Goal: Information Seeking & Learning: Learn about a topic

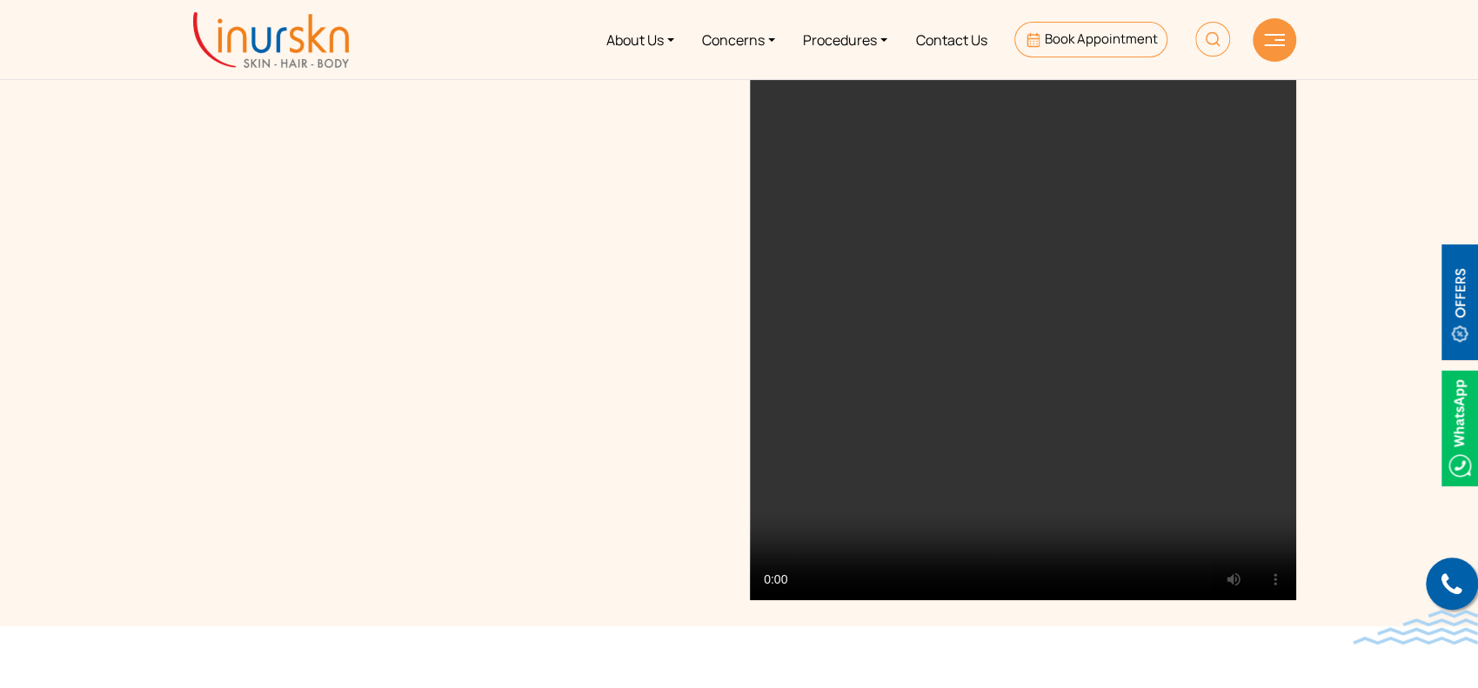
click at [1204, 24] on img at bounding box center [1212, 39] width 35 height 35
click at [1205, 41] on img at bounding box center [1212, 39] width 35 height 35
click at [1210, 34] on img at bounding box center [1212, 39] width 35 height 35
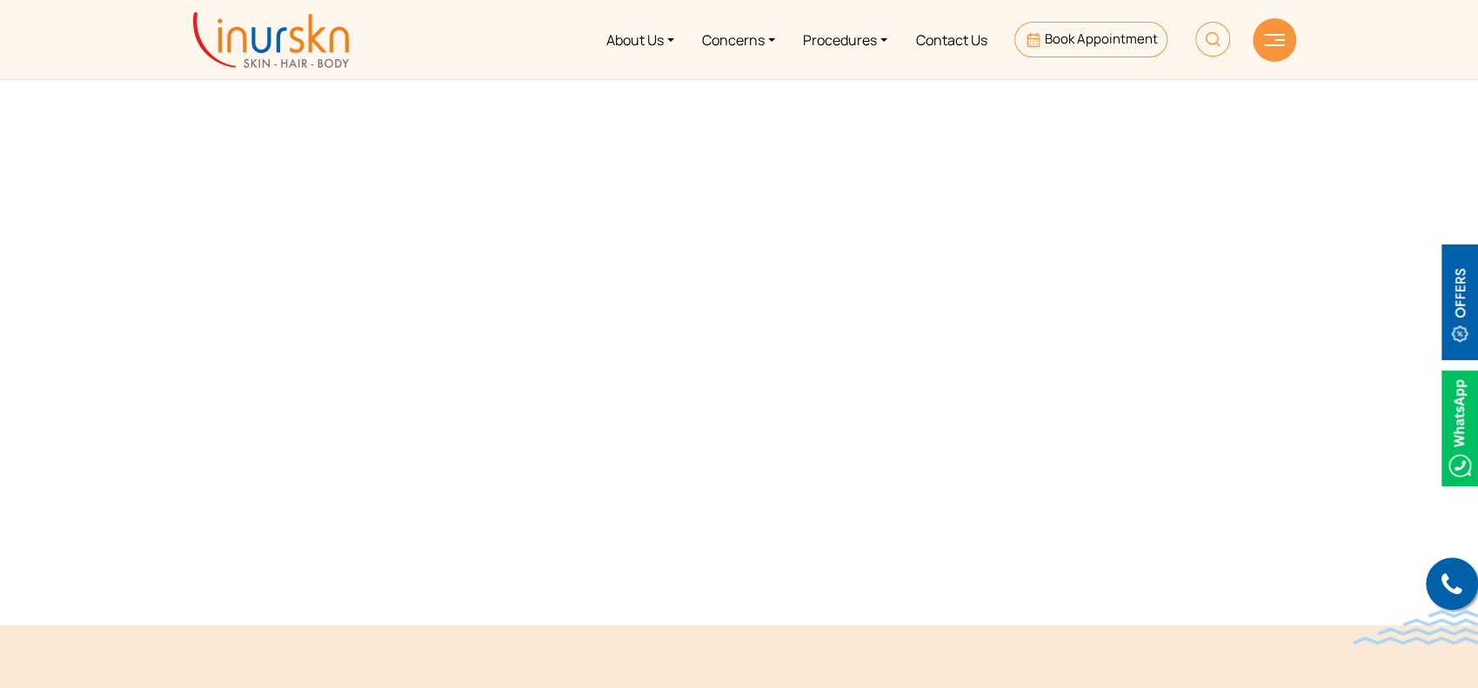
scroll to position [1642, 0]
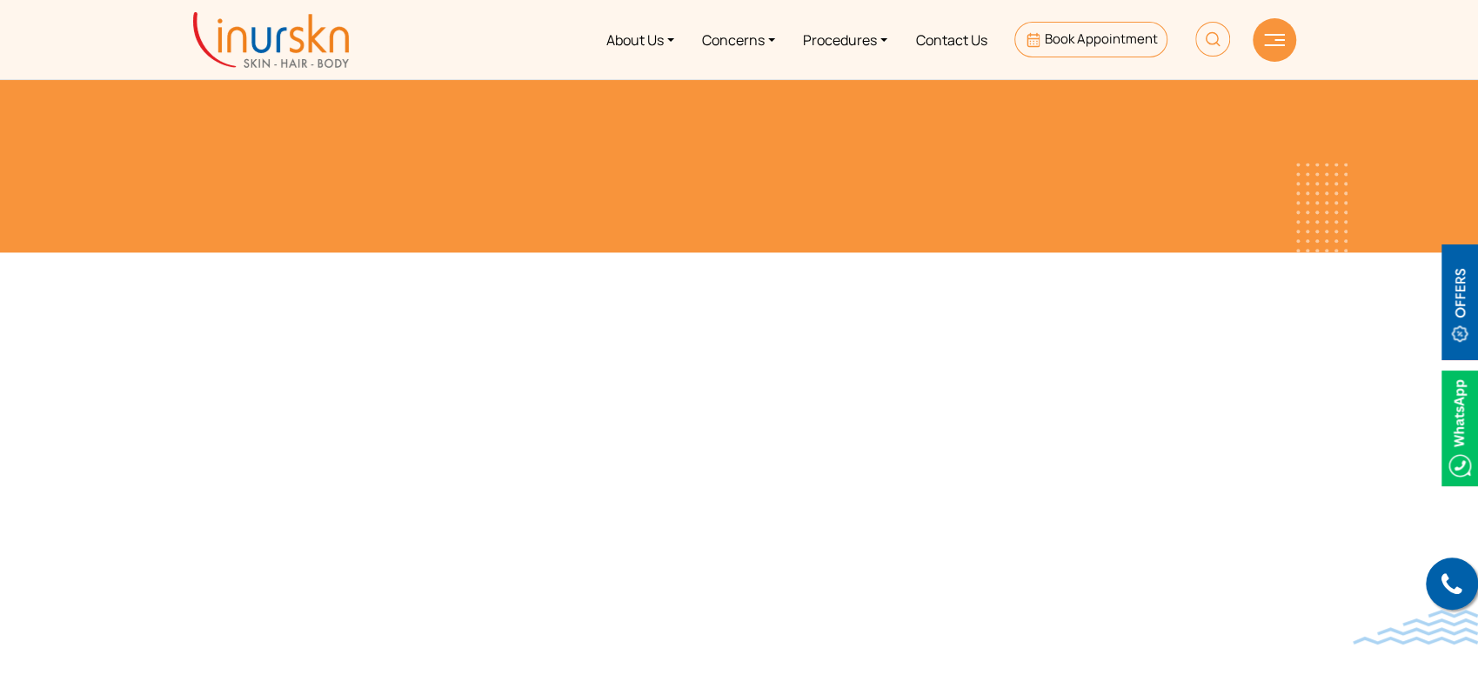
click at [1197, 41] on img at bounding box center [1212, 39] width 35 height 35
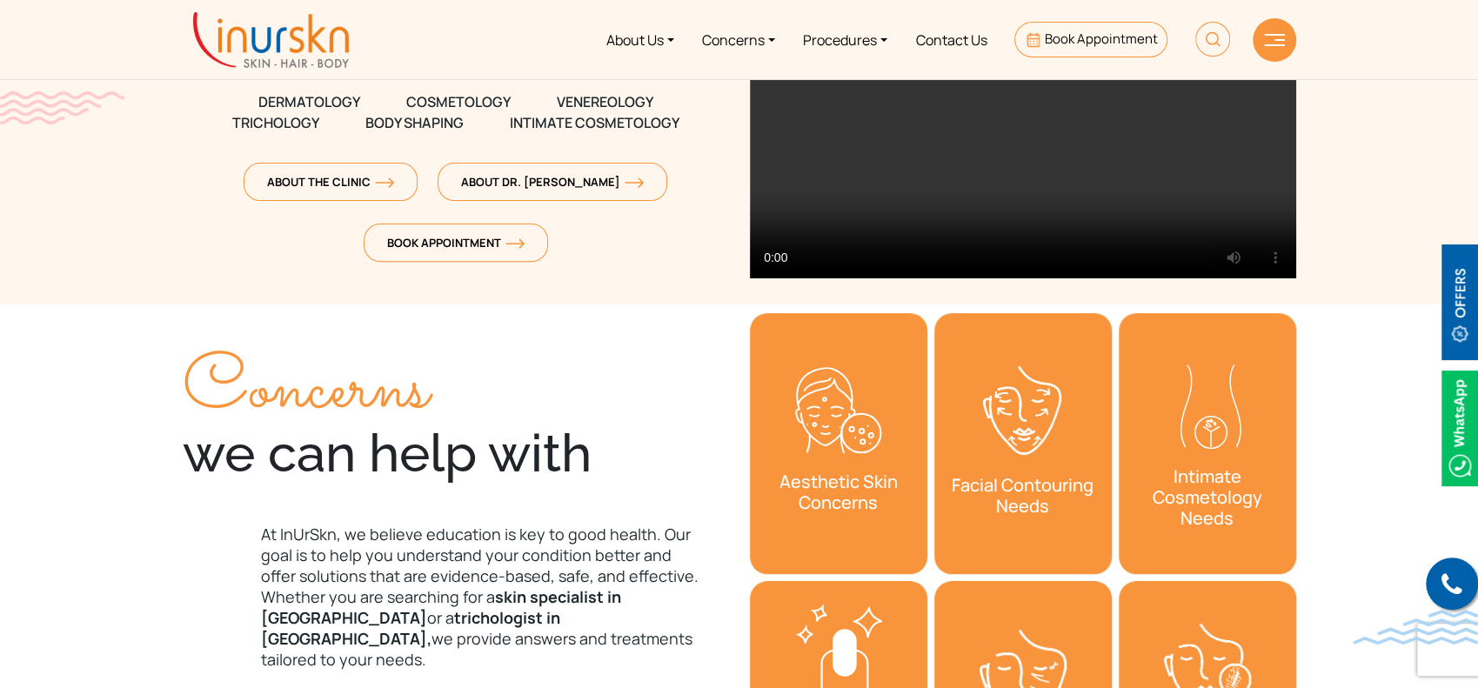
scroll to position [0, 0]
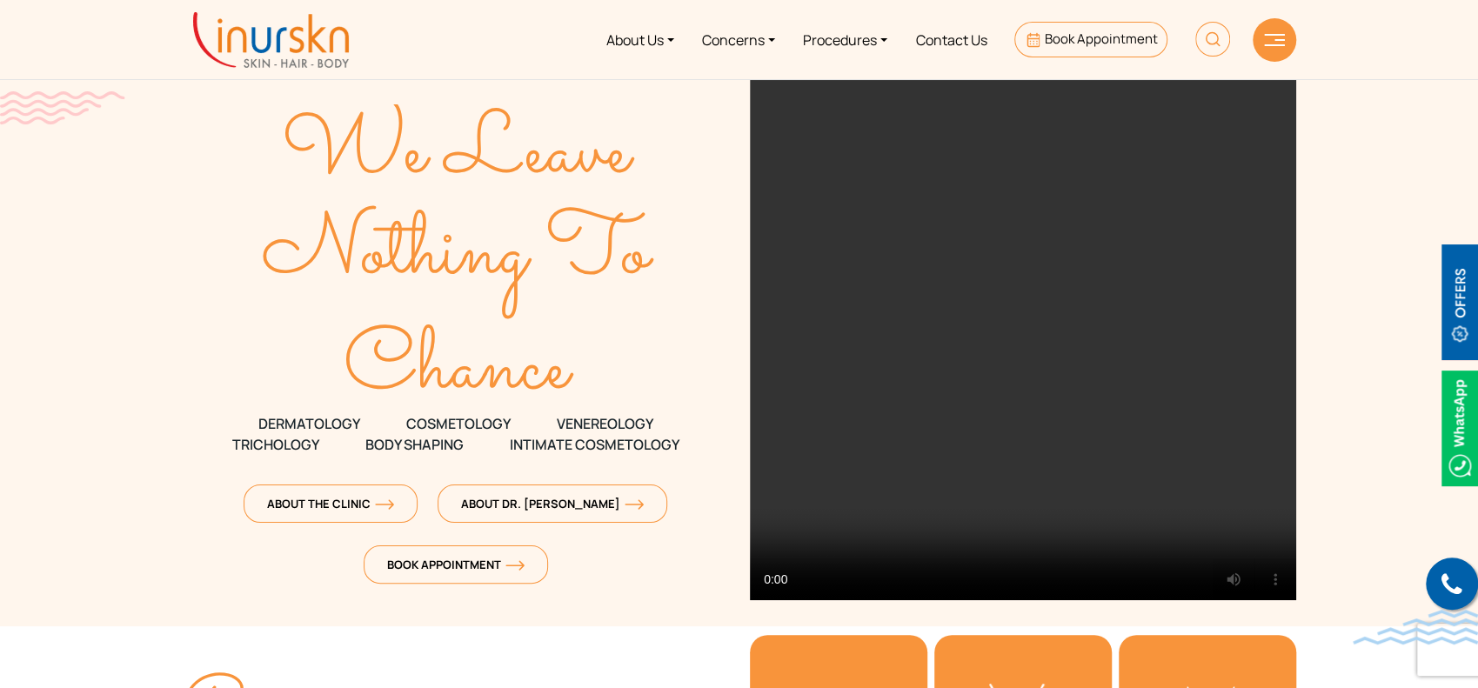
click at [1210, 44] on img at bounding box center [1212, 39] width 35 height 35
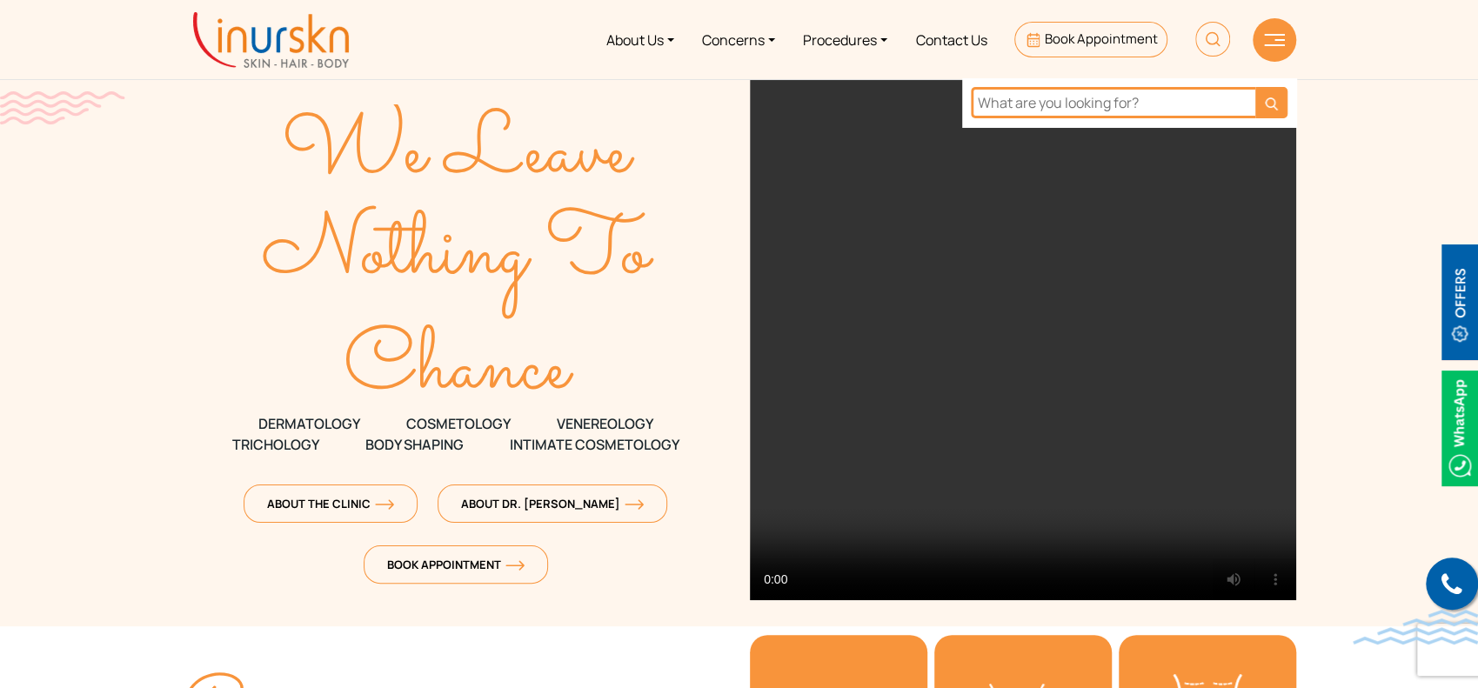
click at [1143, 96] on input "text" at bounding box center [1113, 102] width 284 height 31
type input "white spot"
click at [1273, 110] on button "submit" at bounding box center [1272, 102] width 30 height 31
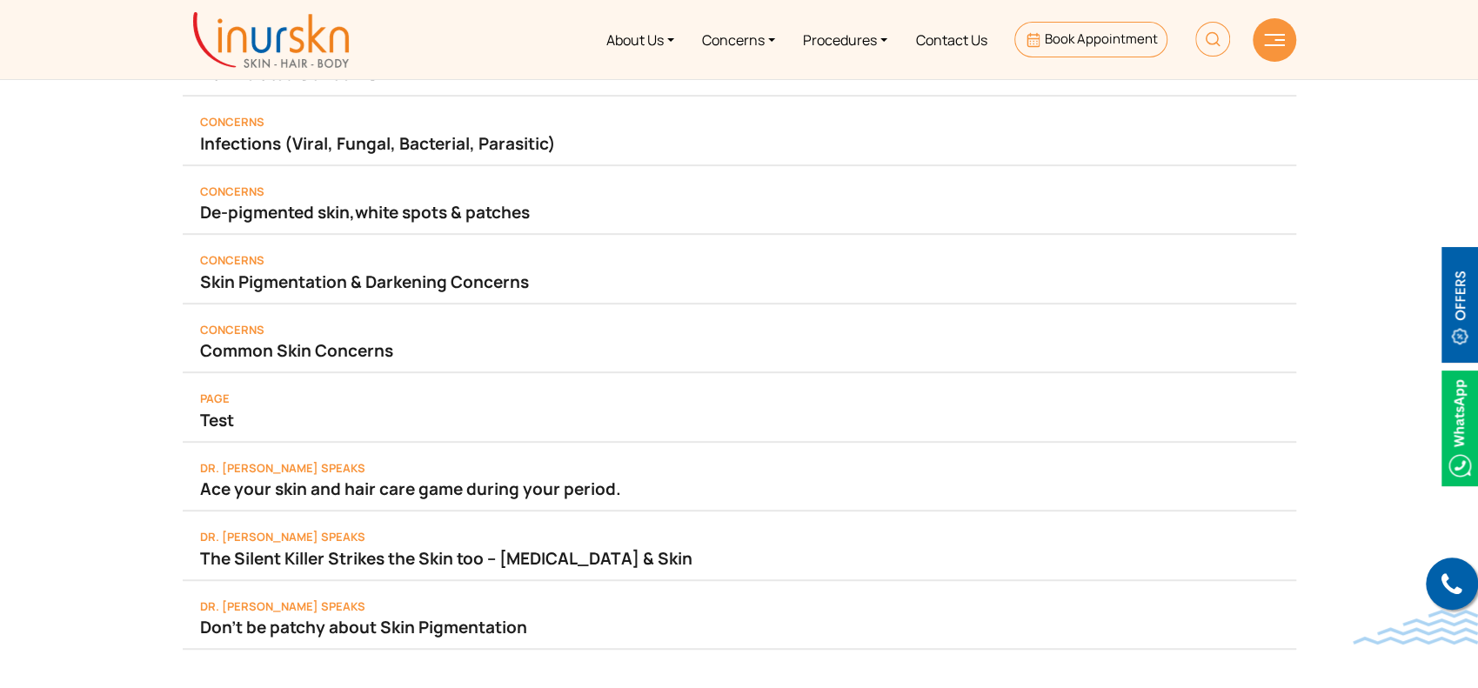
scroll to position [414, 0]
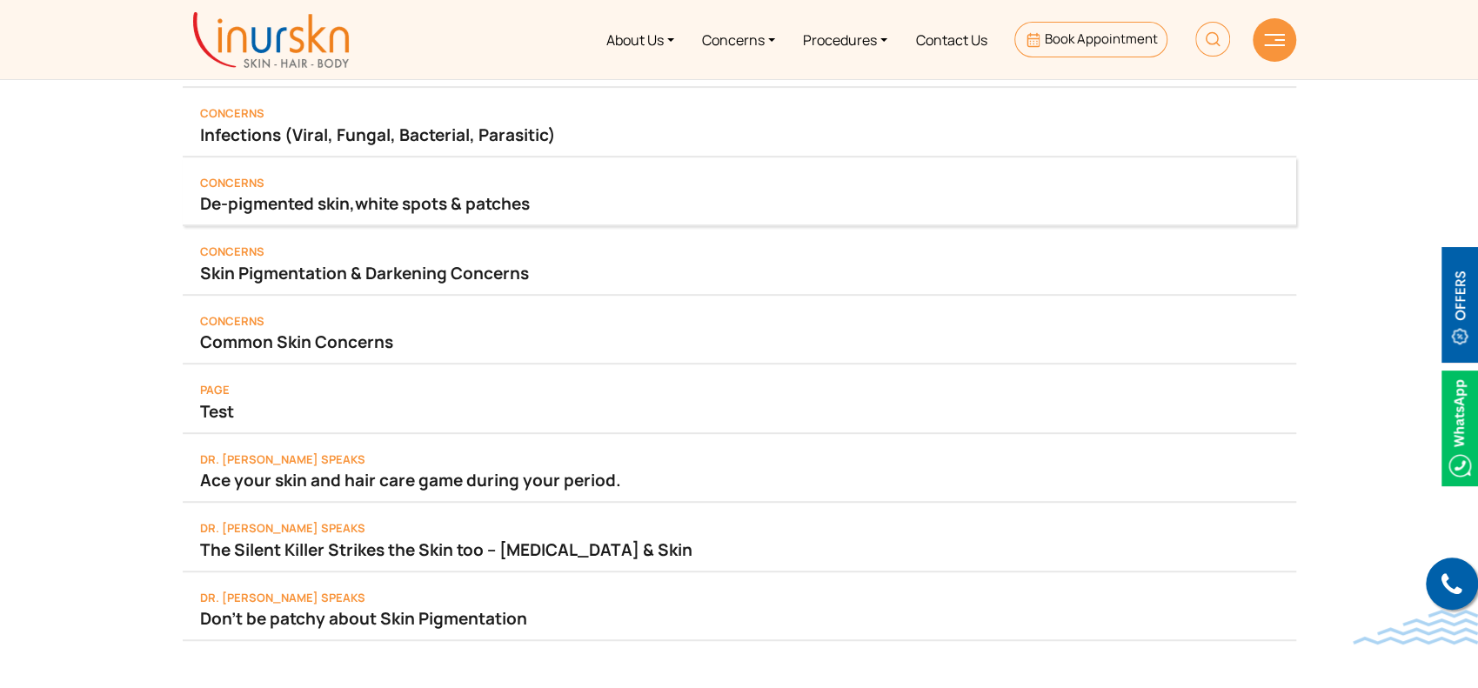
click at [414, 198] on span "white spot" at bounding box center [396, 203] width 83 height 23
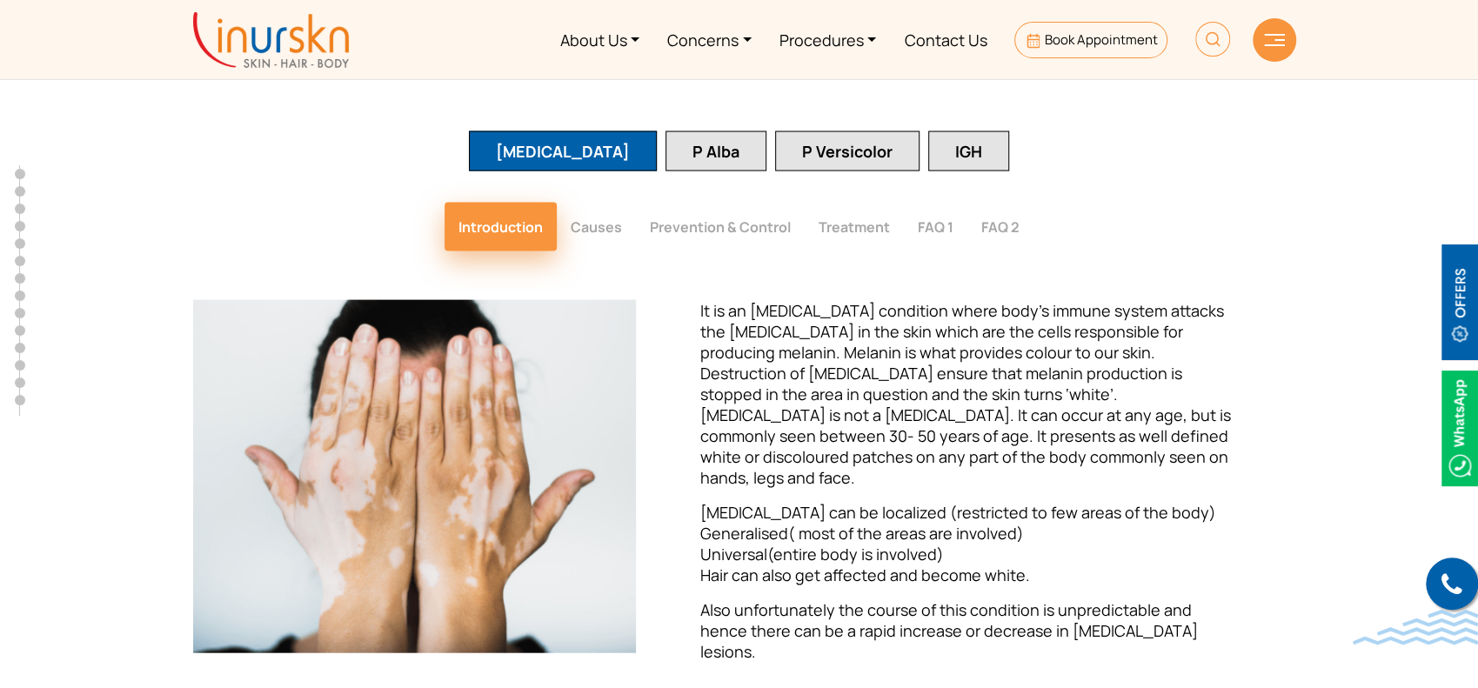
scroll to position [2416, 0]
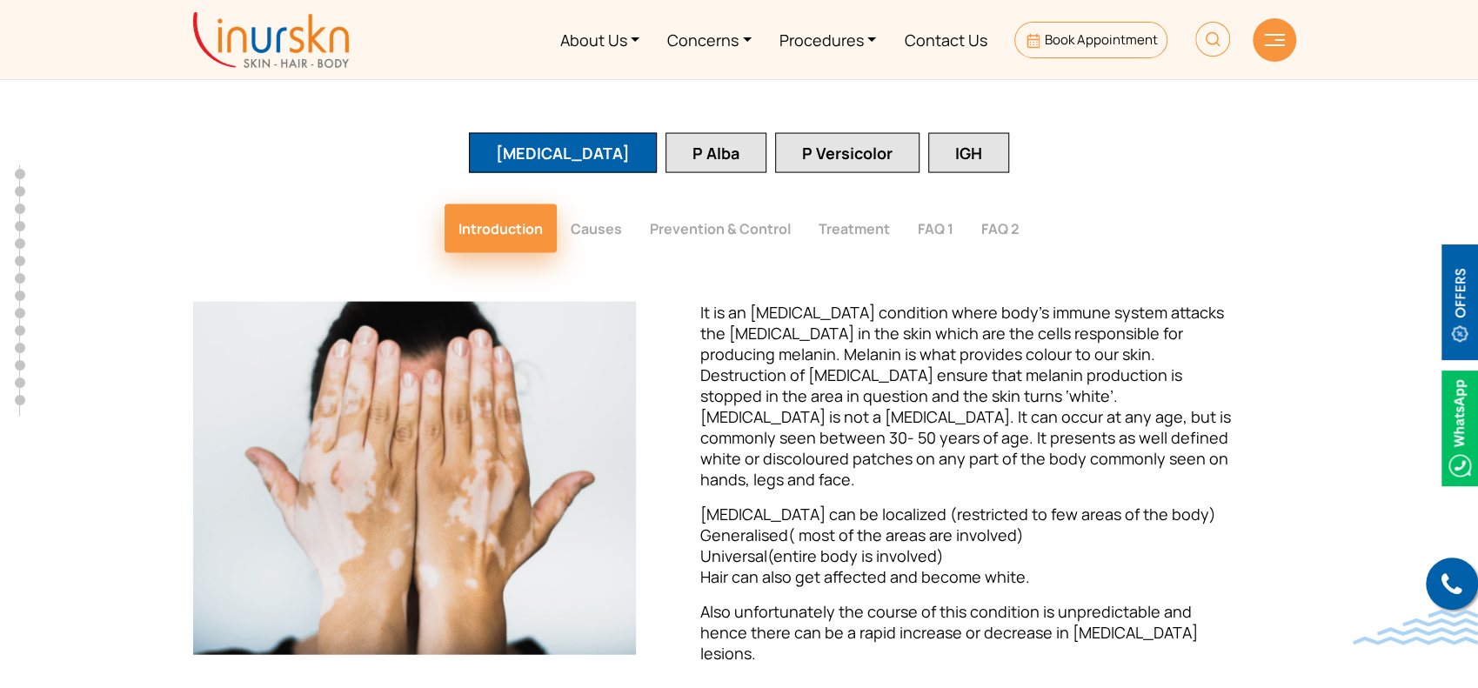
click at [839, 204] on button "Treatment" at bounding box center [853, 228] width 99 height 49
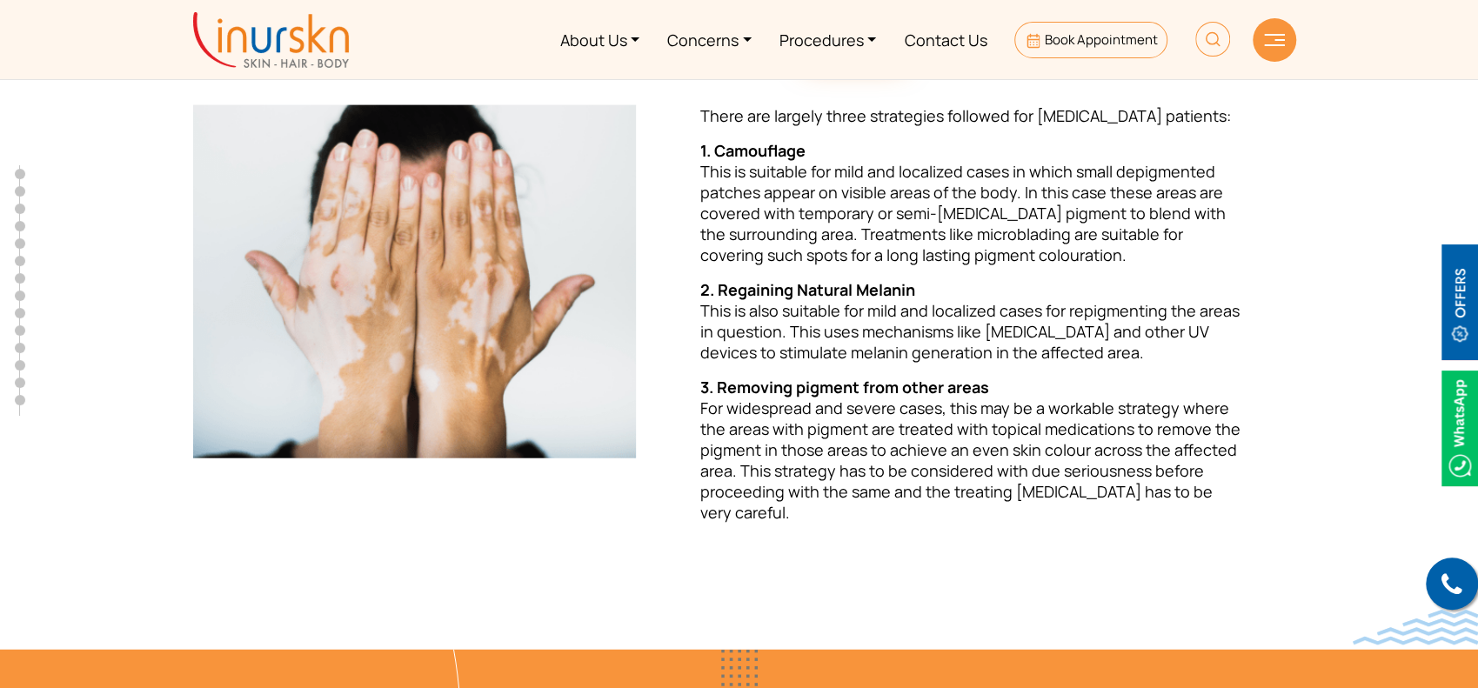
scroll to position [2605, 0]
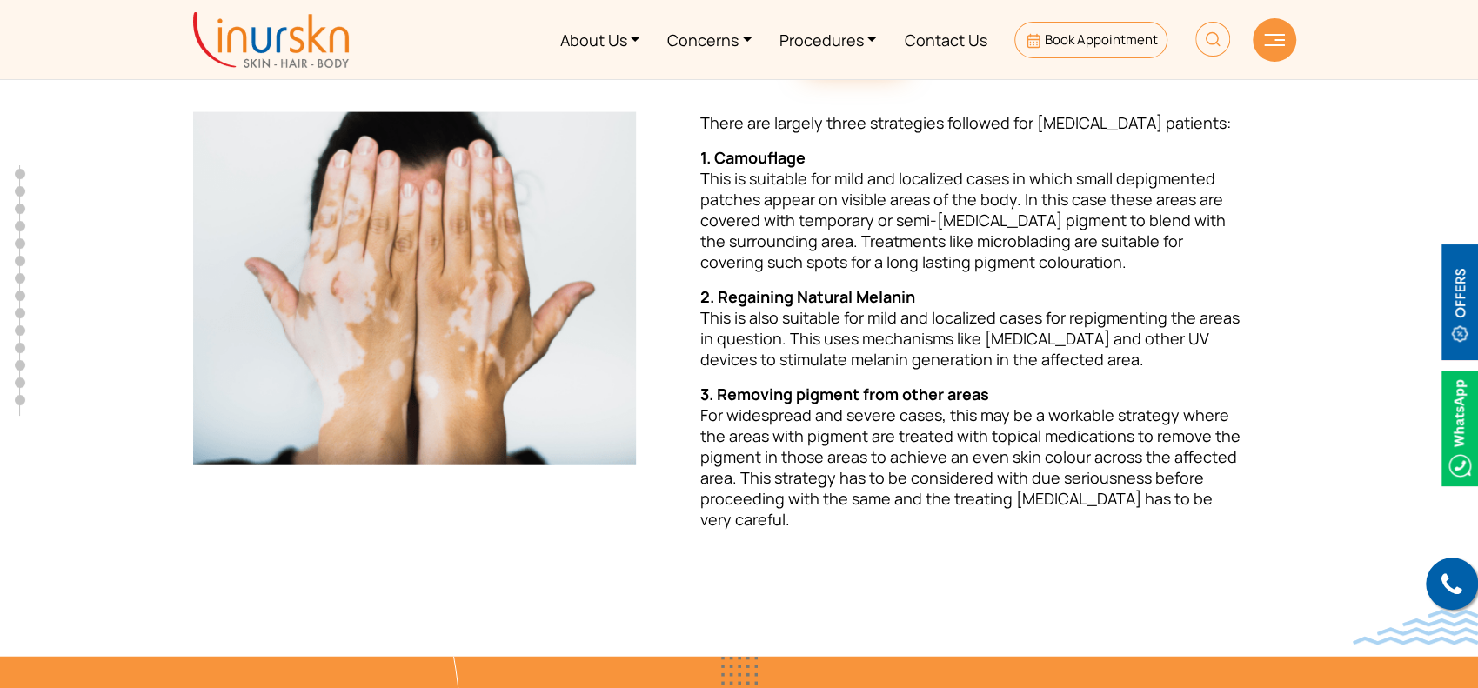
drag, startPoint x: 843, startPoint y: 272, endPoint x: 643, endPoint y: 261, distance: 200.3
click at [643, 261] on div at bounding box center [415, 349] width 464 height 475
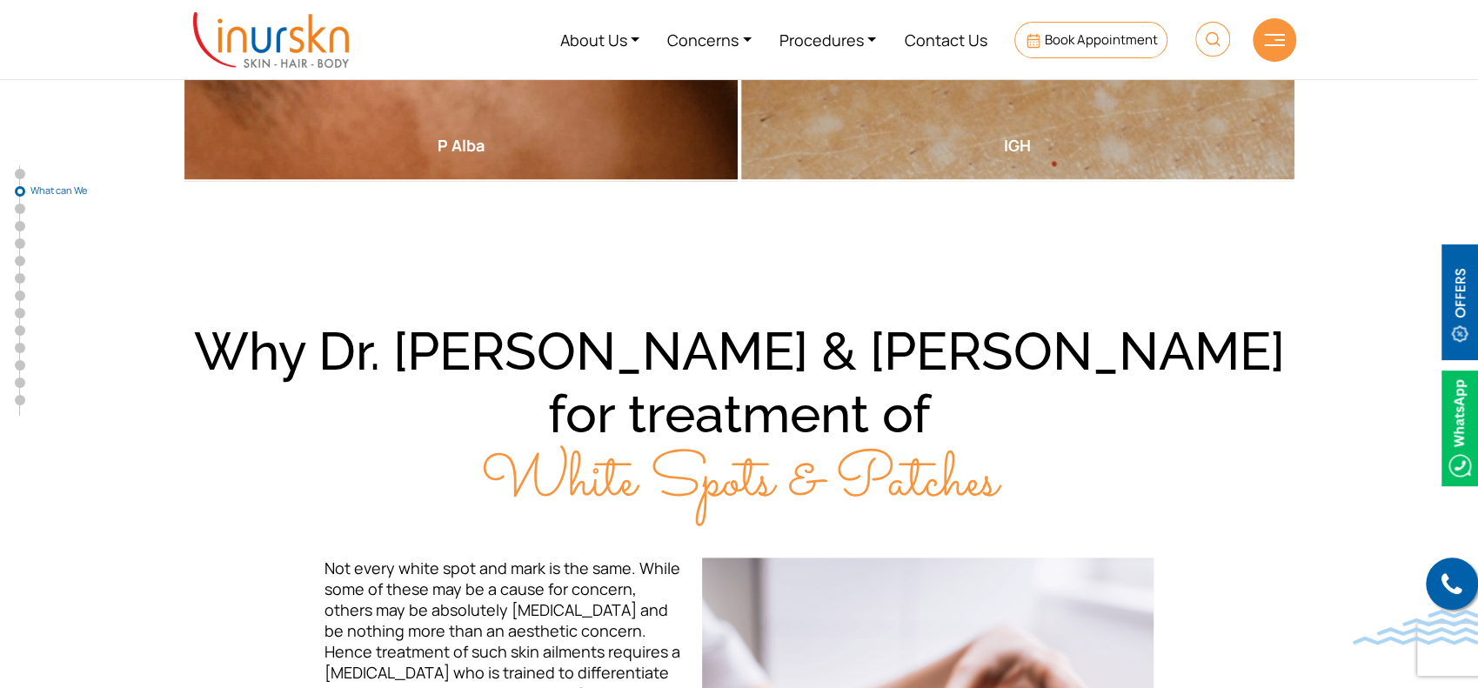
scroll to position [738, 0]
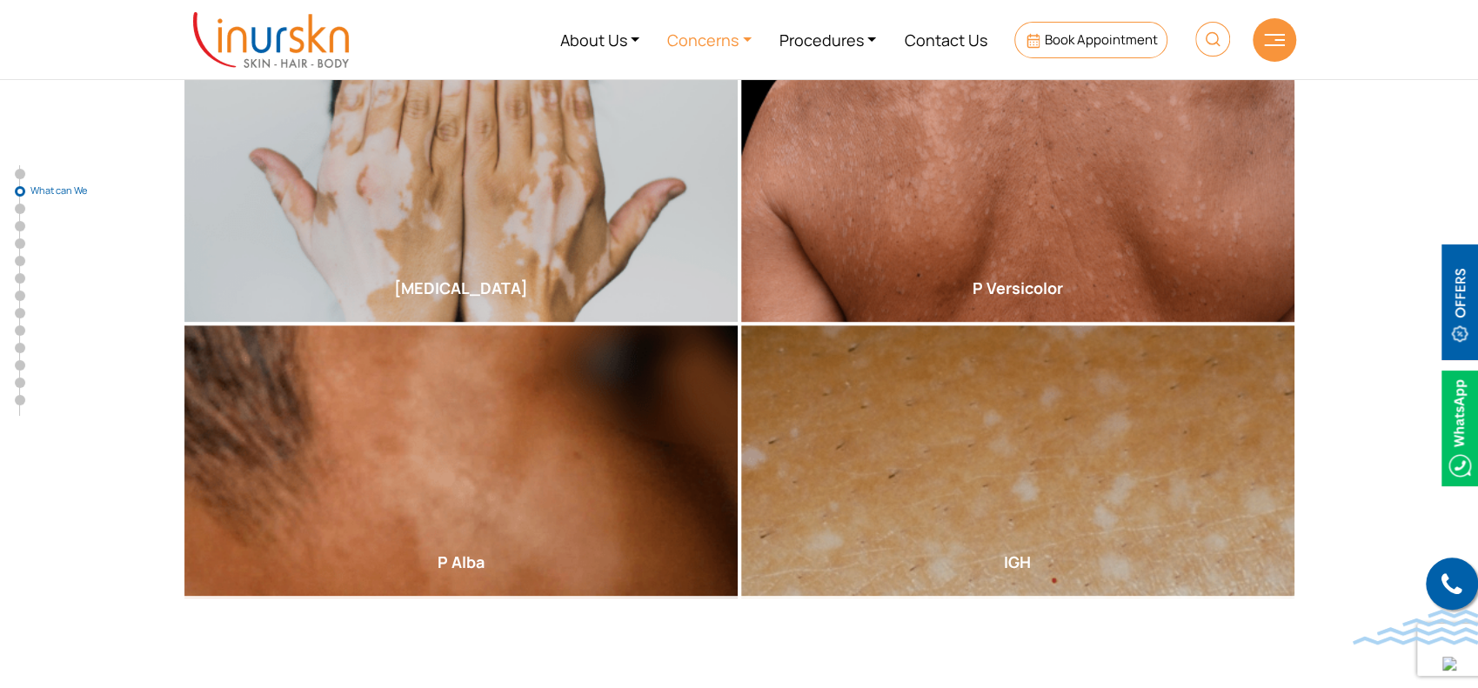
click at [747, 38] on link "Concerns" at bounding box center [709, 39] width 112 height 65
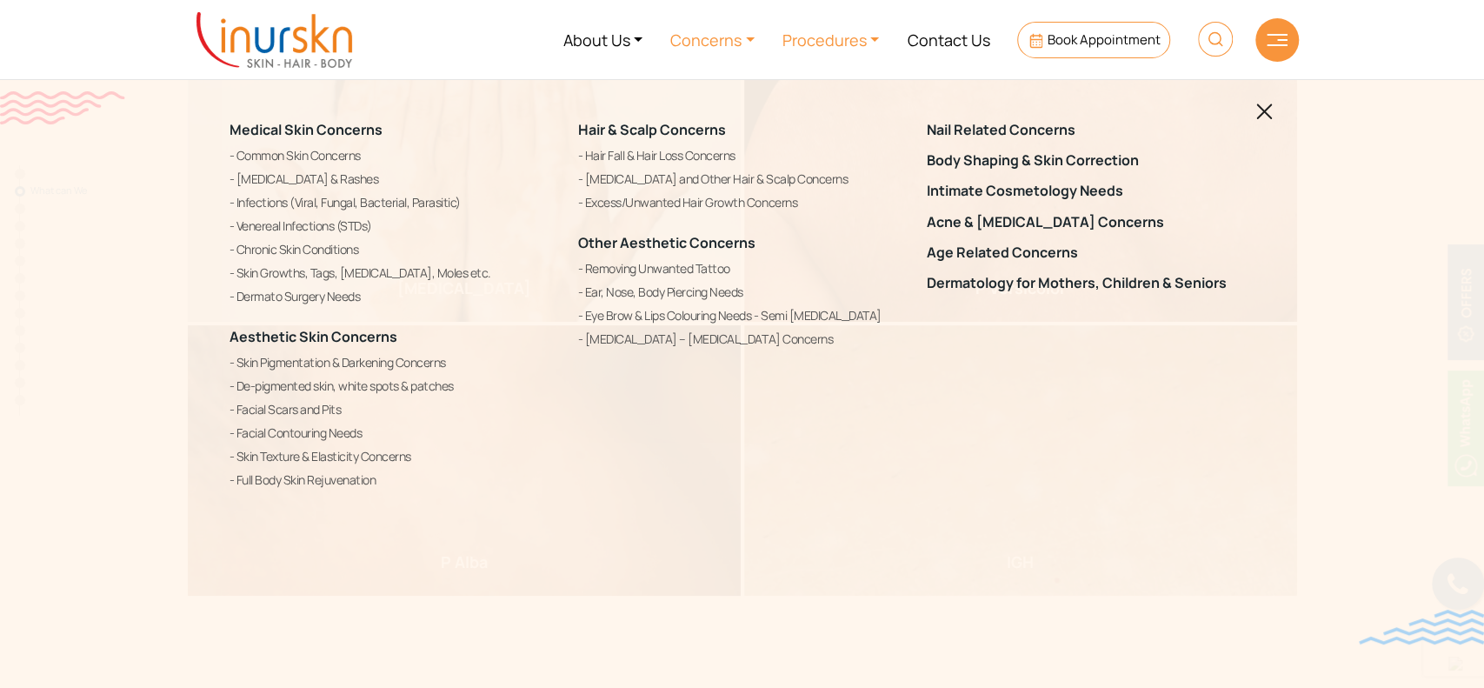
click at [870, 36] on link "Procedures" at bounding box center [831, 39] width 125 height 65
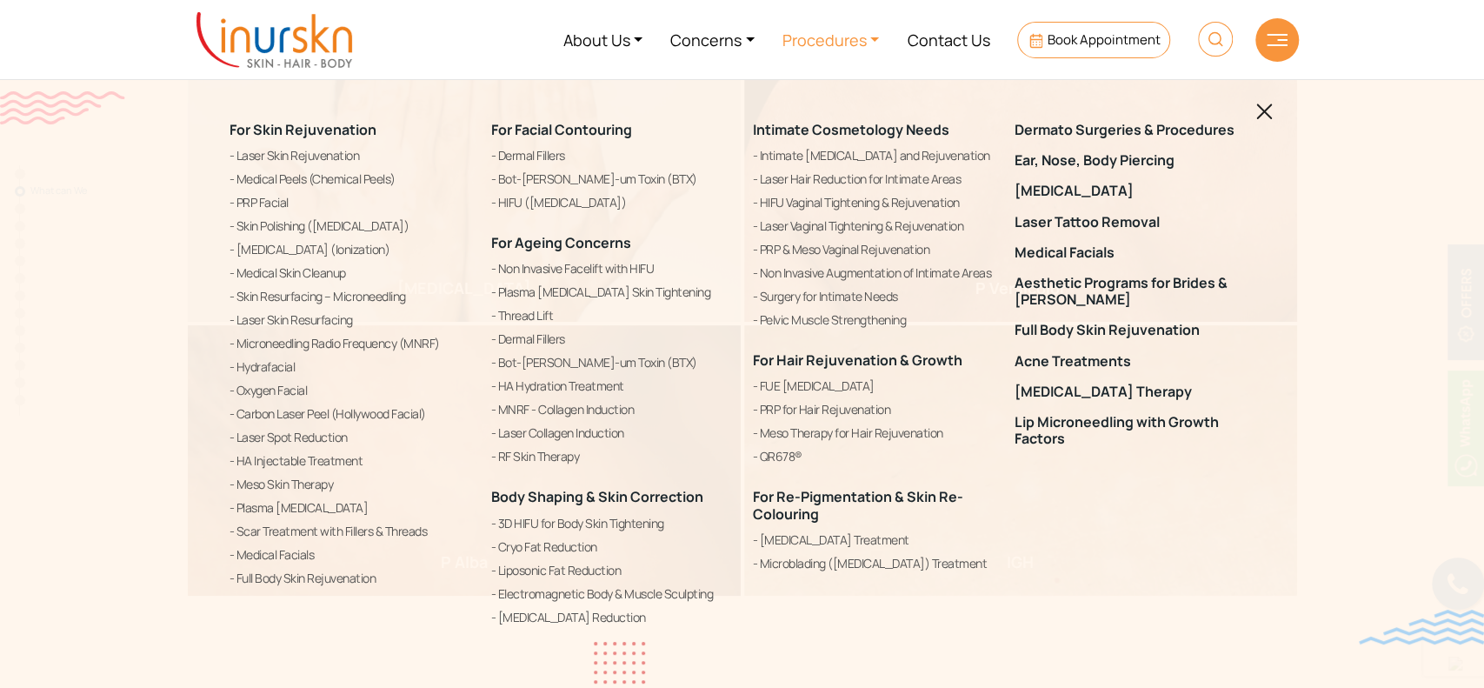
click at [1264, 97] on div "For Skin Rejuvenation Laser Skin Rejuvenation Medical Peels (Chemical Peels) PR…" at bounding box center [742, 344] width 1484 height 688
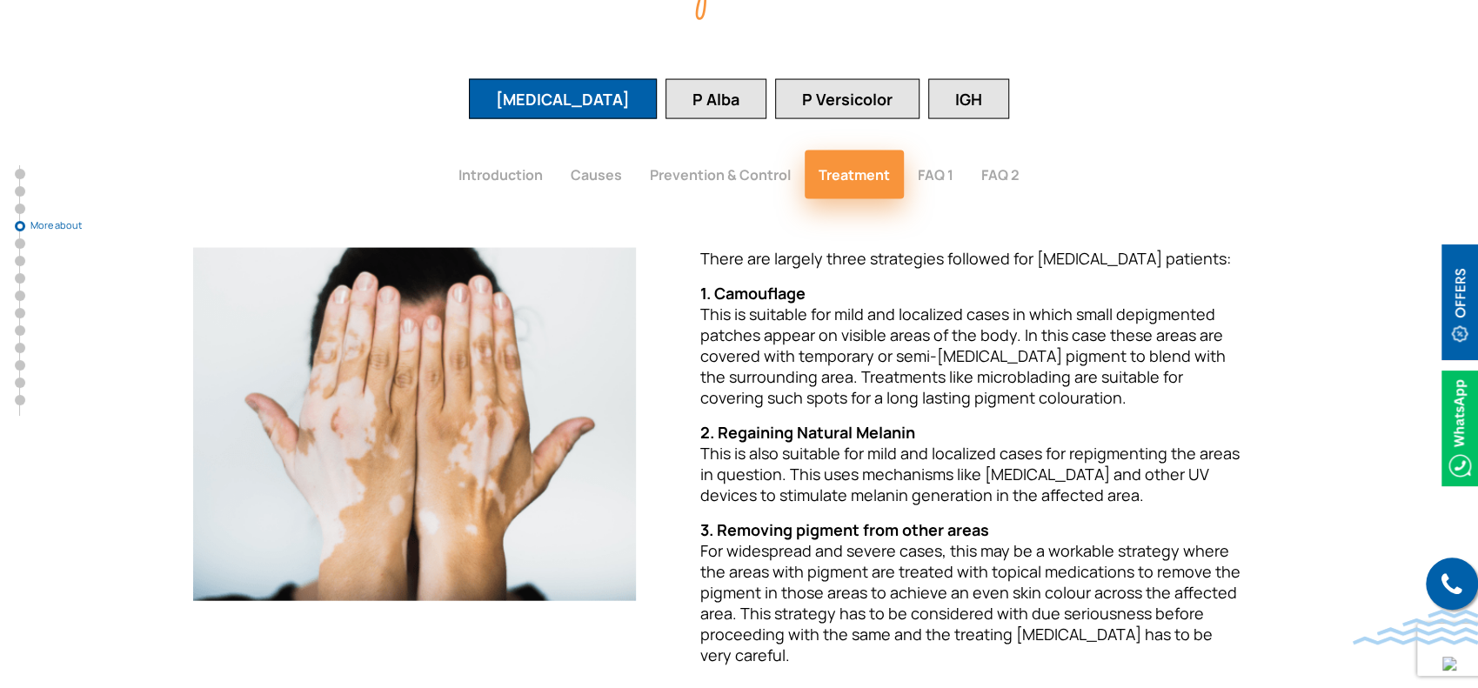
scroll to position [2491, 0]
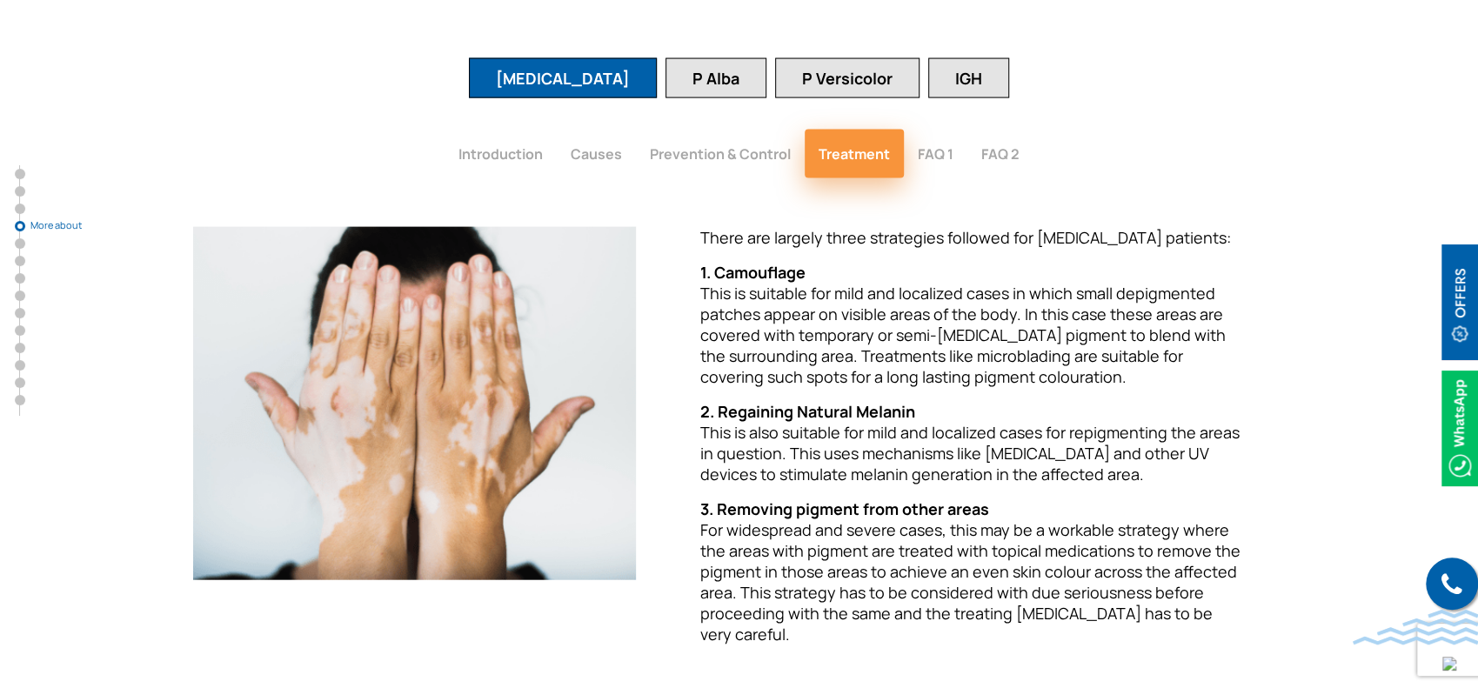
click at [926, 130] on button "FAQ 1" at bounding box center [935, 154] width 63 height 49
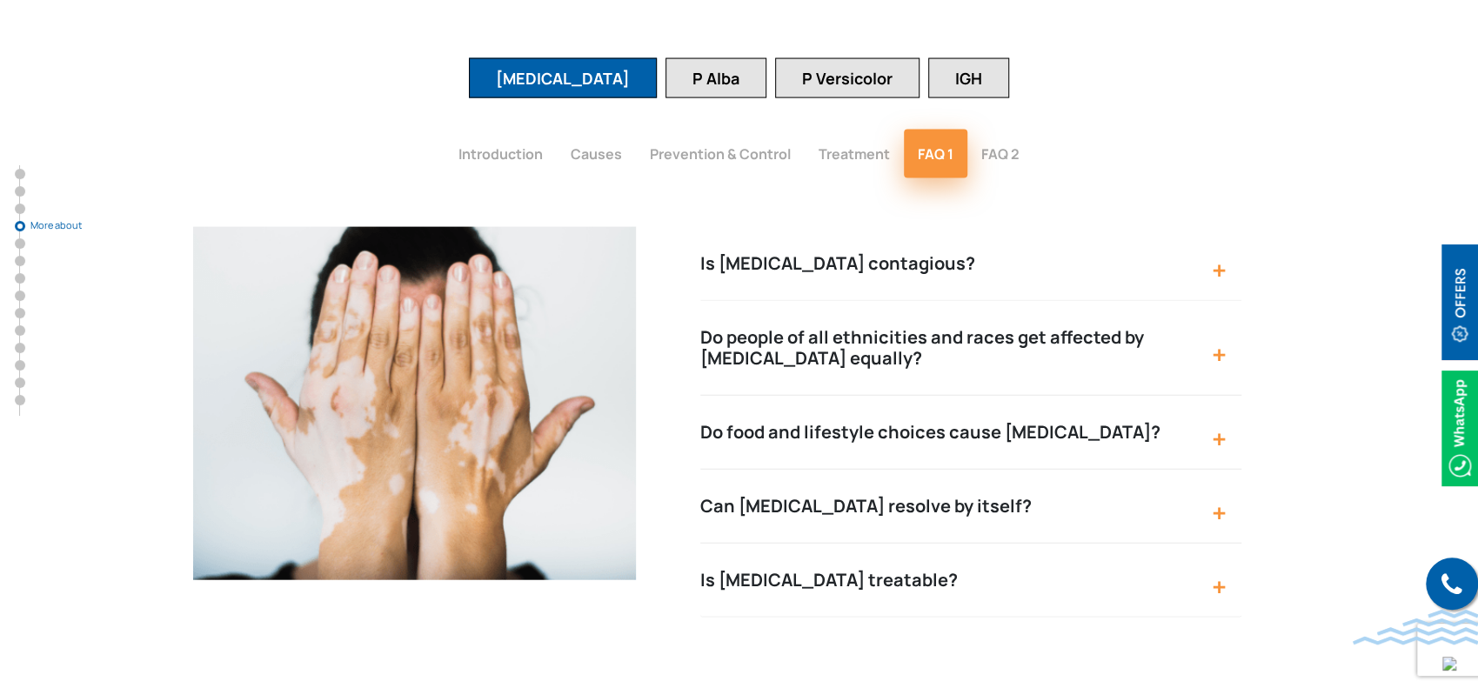
click at [1100, 227] on button "Is vitiligo contagious?" at bounding box center [971, 264] width 542 height 74
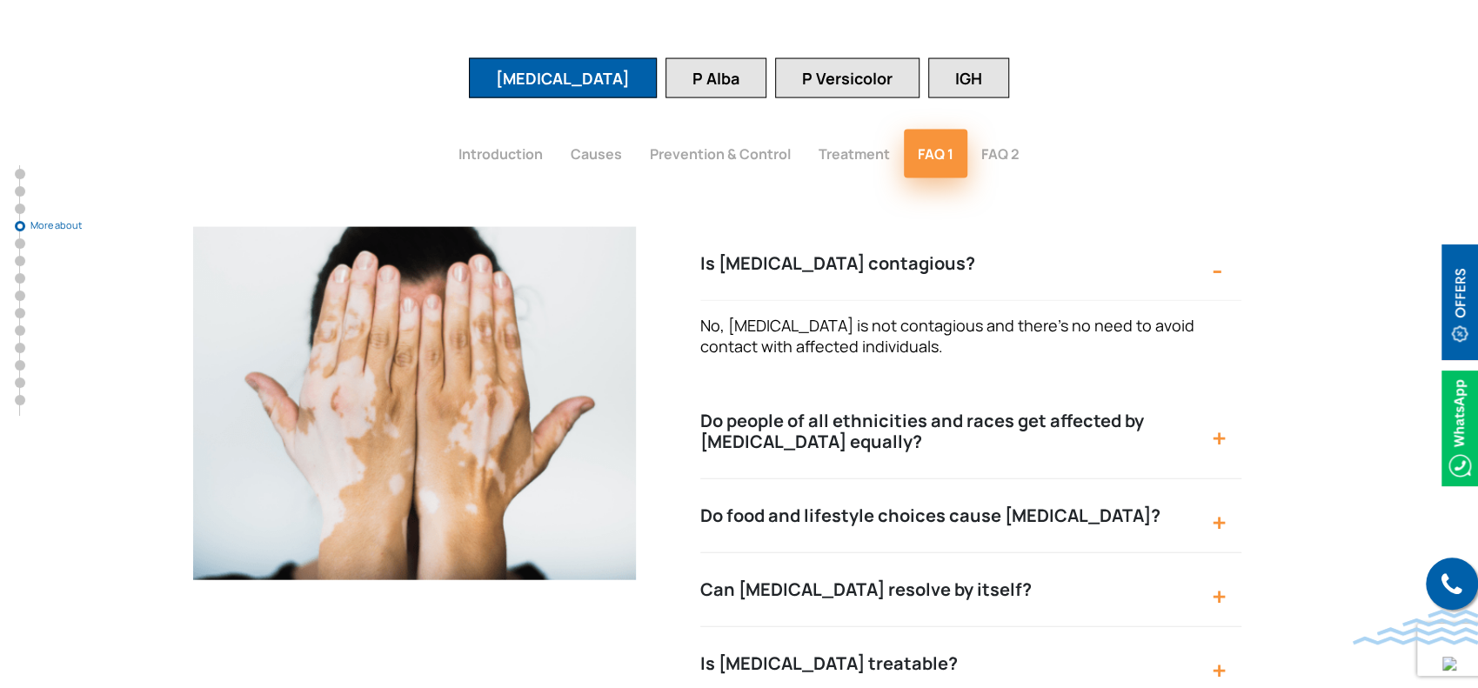
click at [1100, 227] on button "Is vitiligo contagious?" at bounding box center [971, 264] width 542 height 74
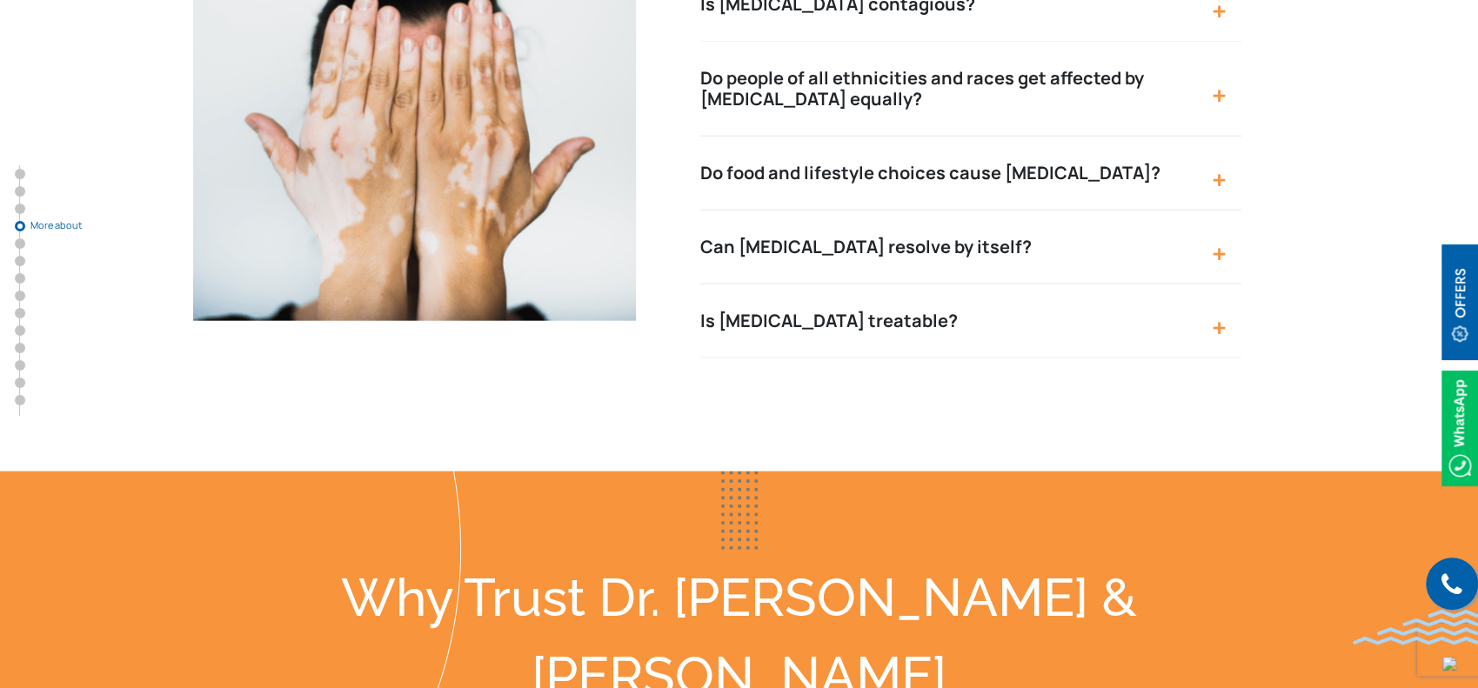
scroll to position [2752, 0]
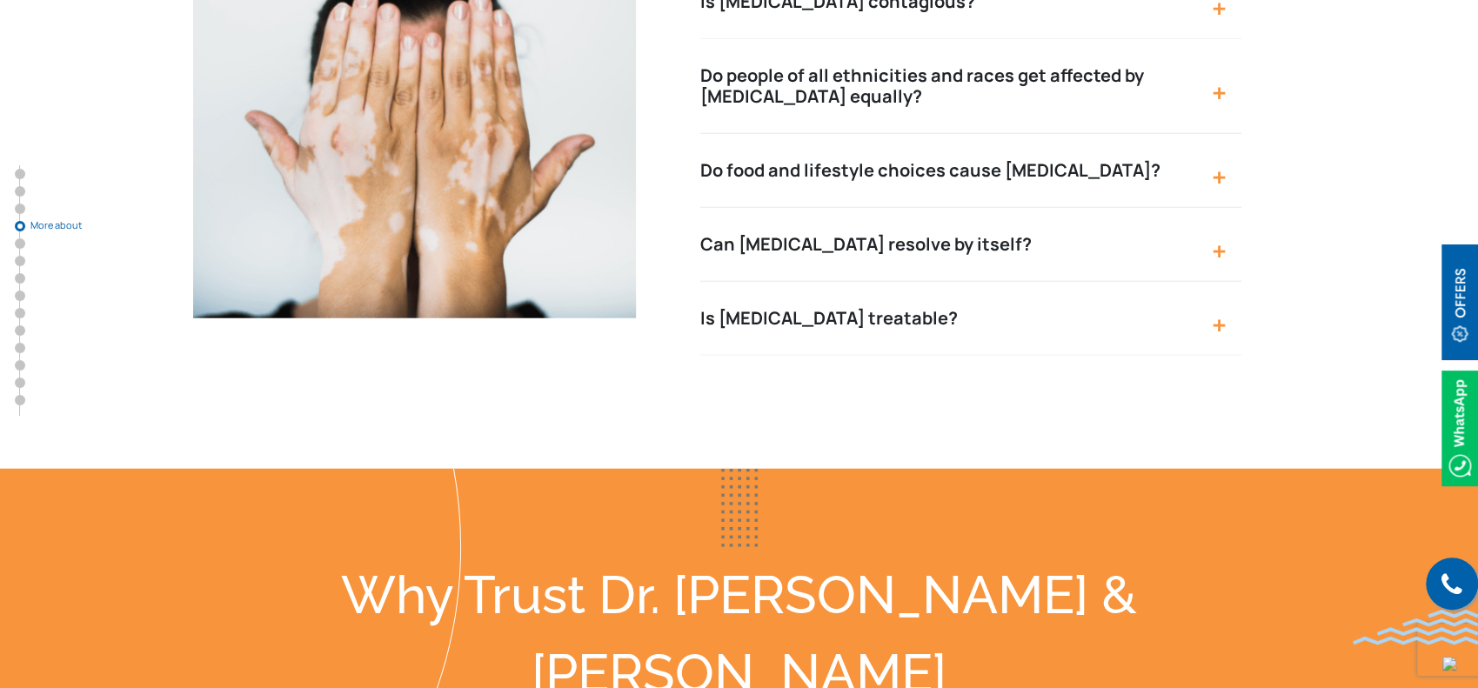
click at [1146, 208] on button "Can vitiligo resolve by itself?" at bounding box center [971, 245] width 542 height 74
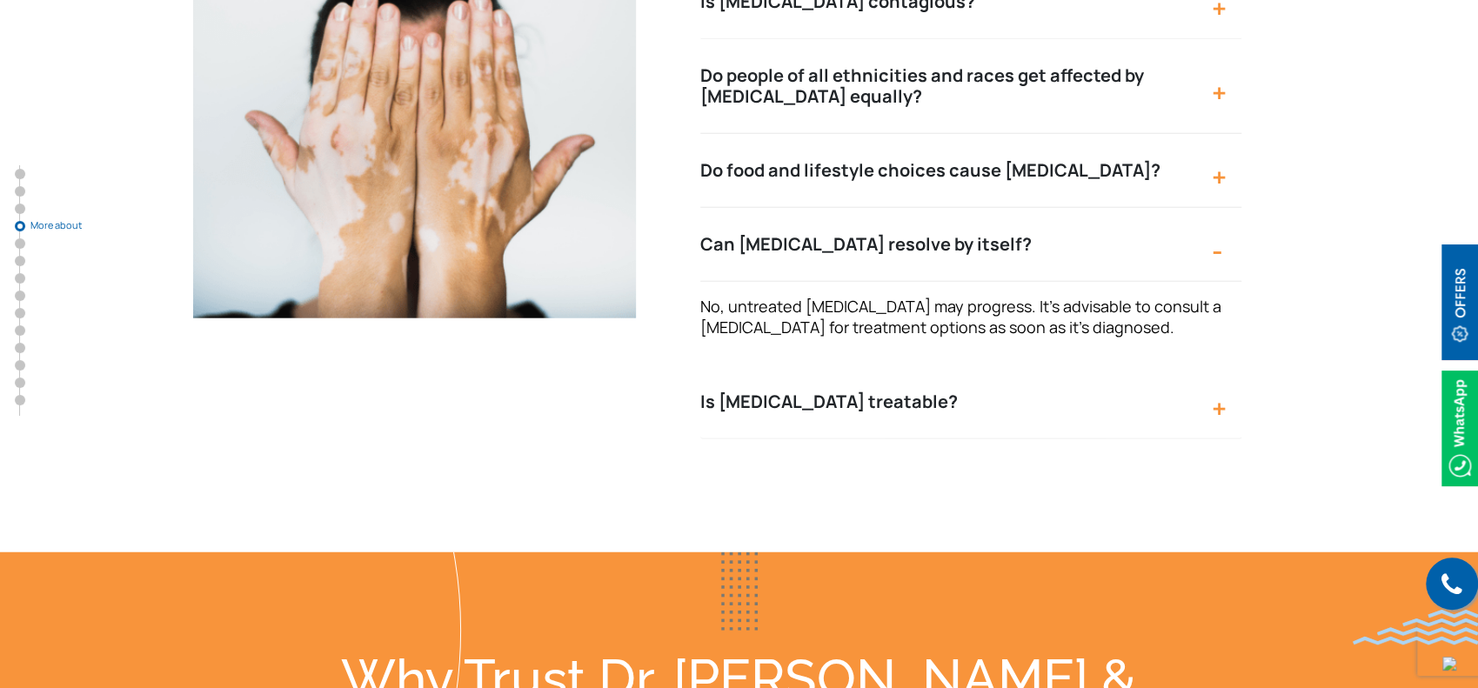
click at [1136, 208] on button "Can vitiligo resolve by itself?" at bounding box center [971, 245] width 542 height 74
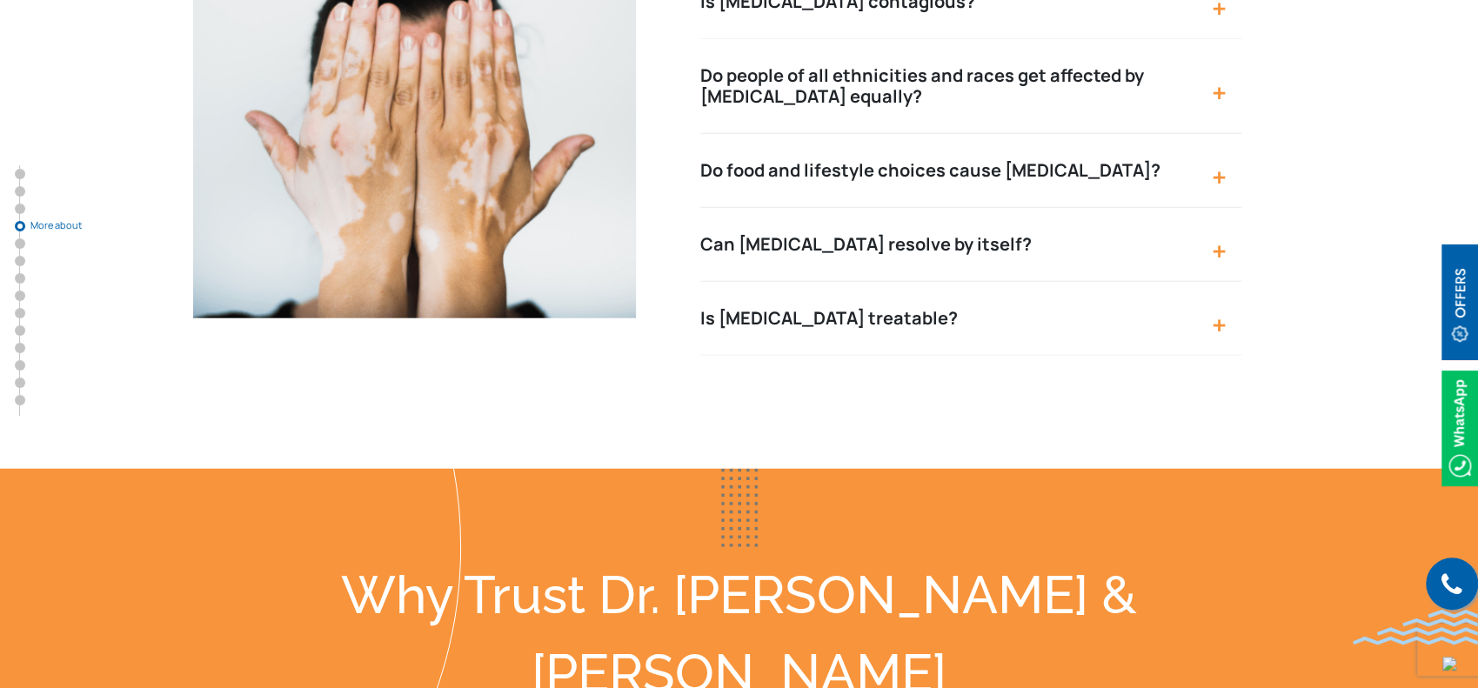
click at [1108, 282] on button "Is vitiligo treatable?" at bounding box center [971, 319] width 542 height 74
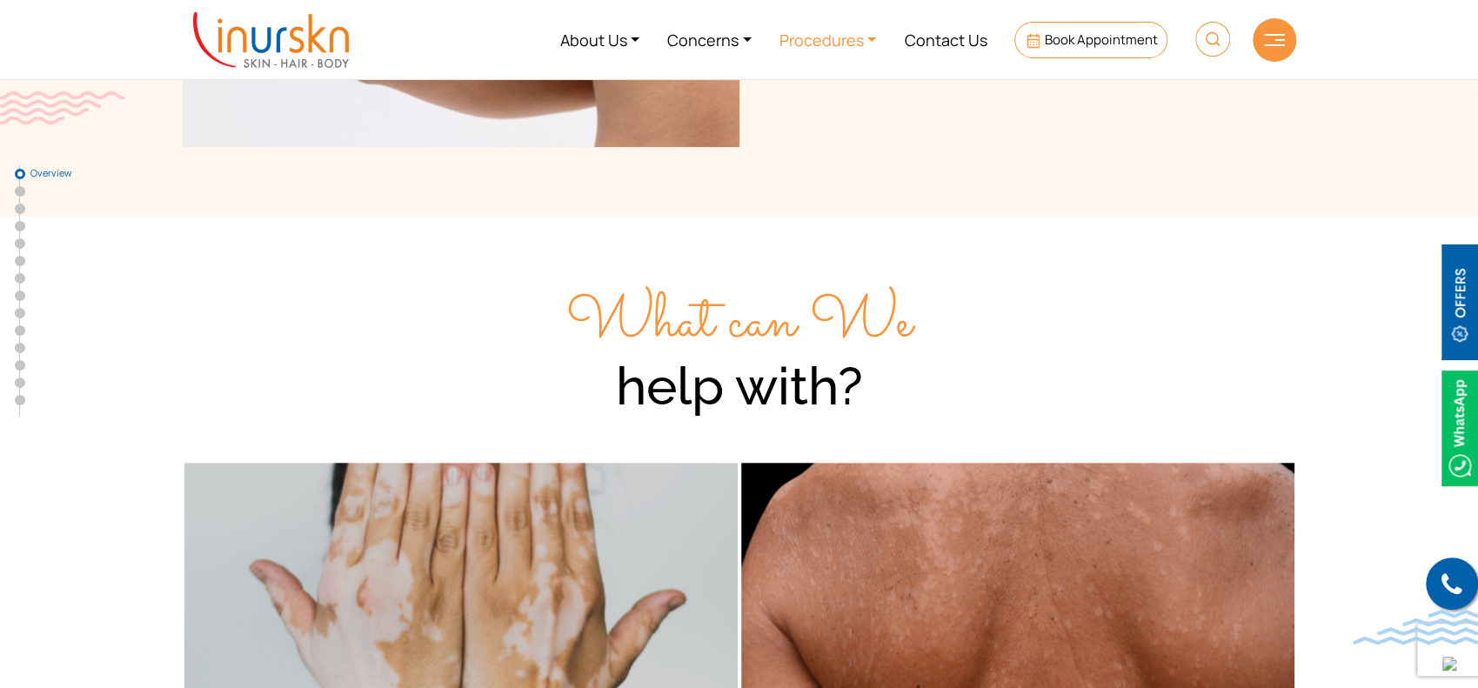
scroll to position [231, 0]
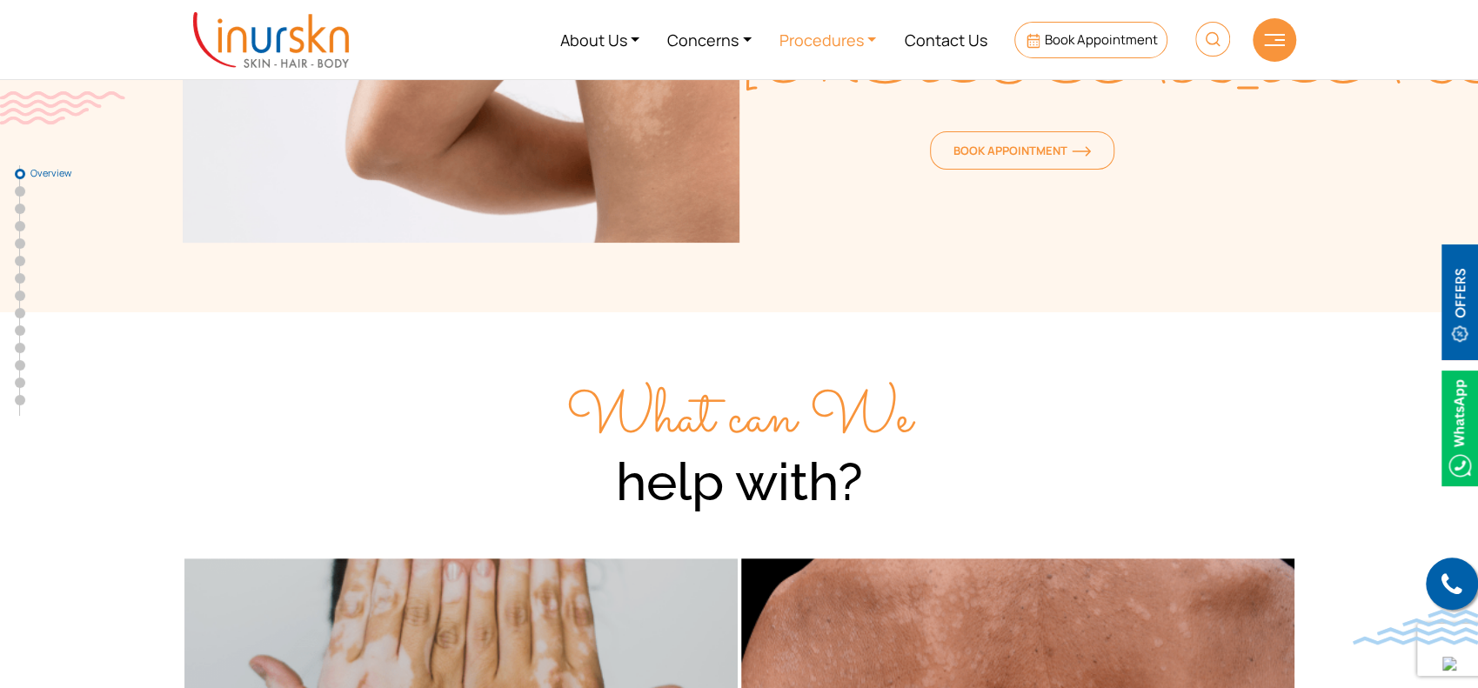
click at [824, 43] on link "Procedures" at bounding box center [827, 39] width 125 height 65
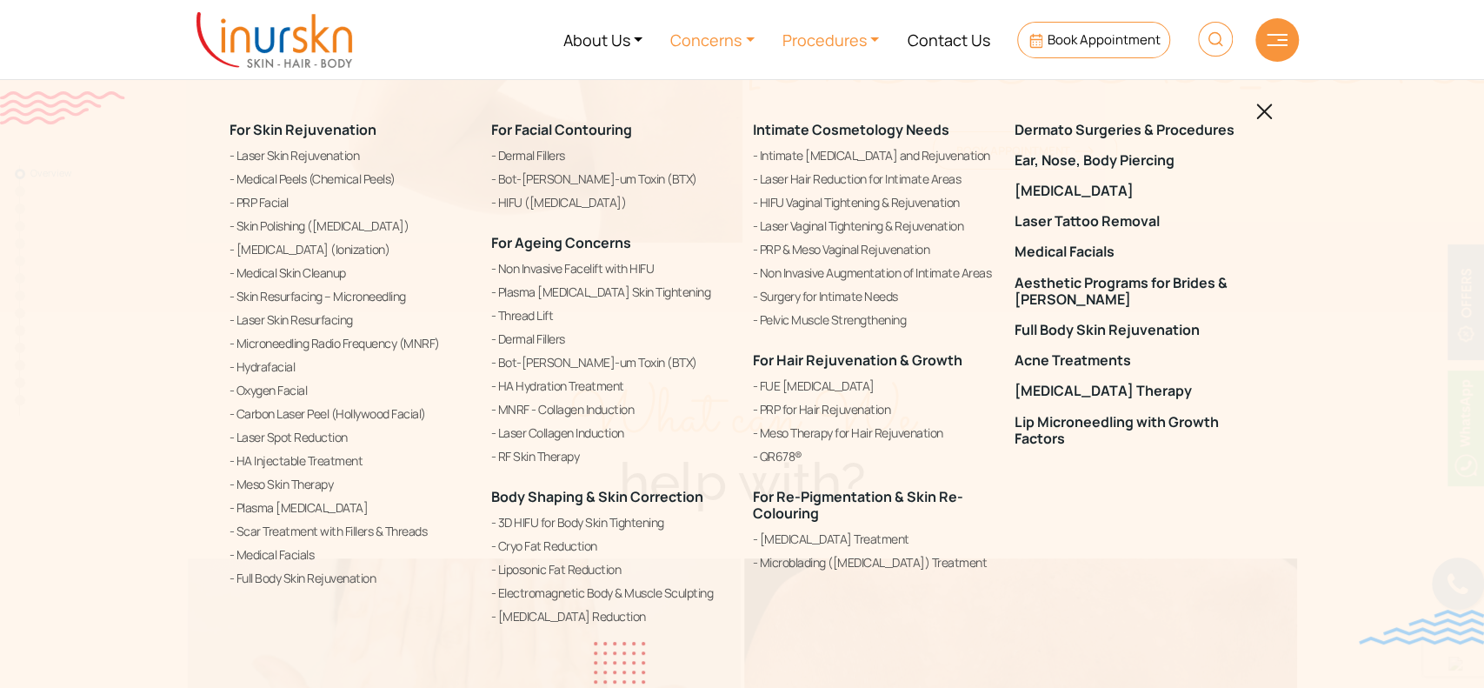
click at [736, 43] on link "Concerns" at bounding box center [713, 39] width 112 height 65
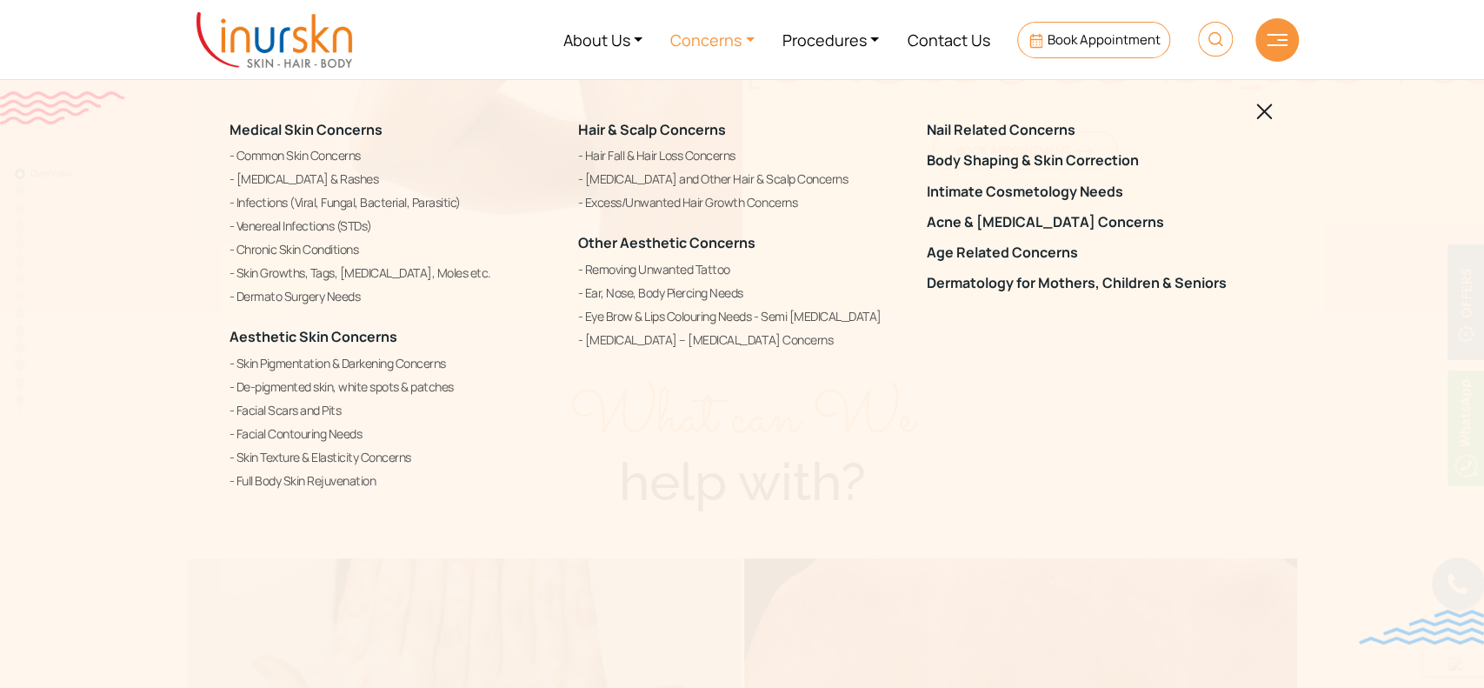
click at [1261, 109] on img at bounding box center [1265, 111] width 17 height 17
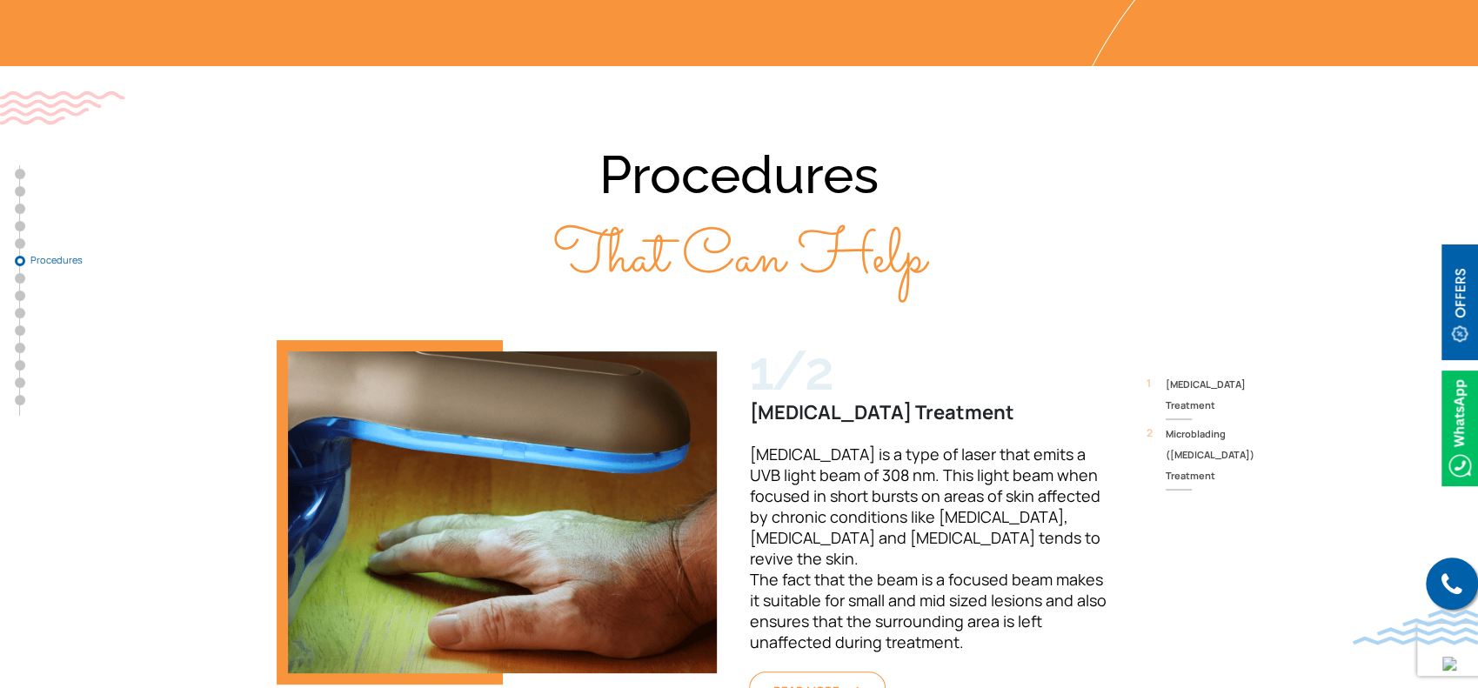
scroll to position [4522, 0]
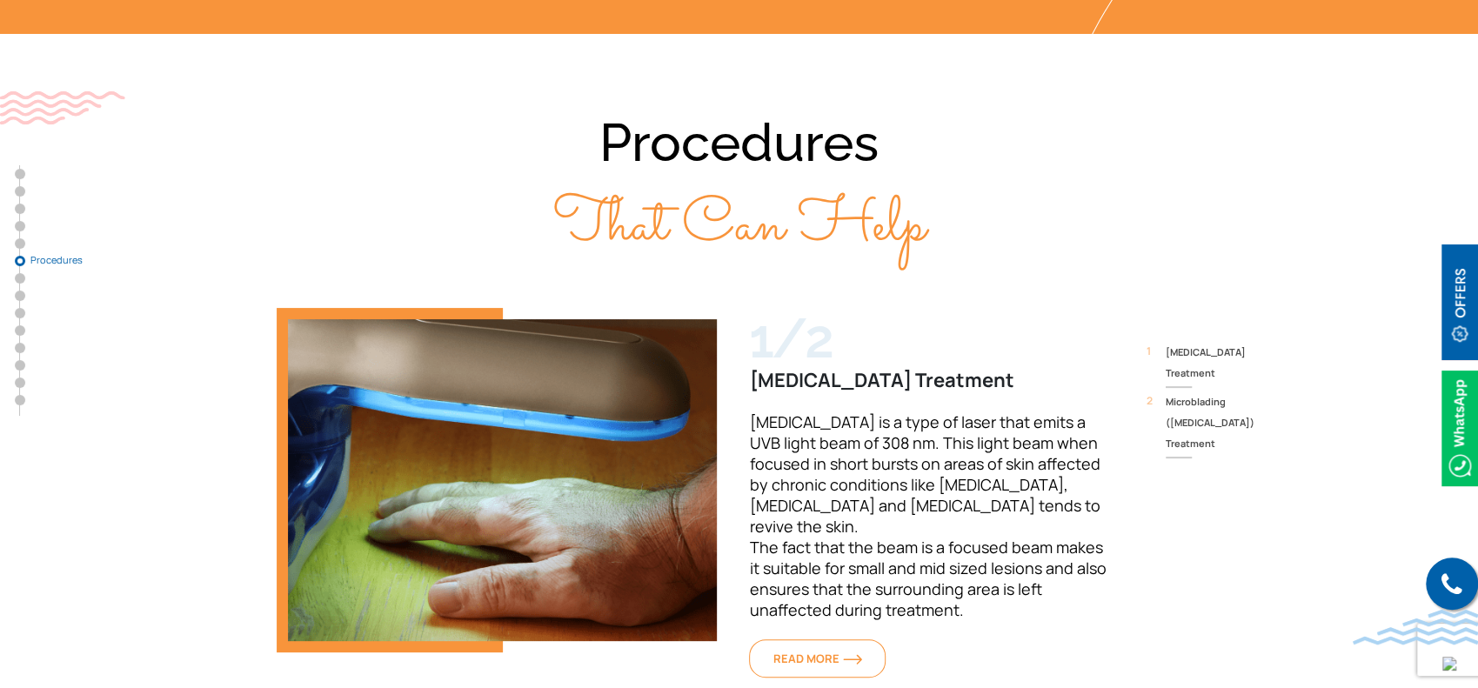
click at [821, 369] on h6 "[MEDICAL_DATA] Treatment" at bounding box center [927, 380] width 357 height 23
click at [739, 308] on div "1/2 Excimer Laser Treatment Excimer Laser is a type of laser that emits a UVB l…" at bounding box center [927, 495] width 378 height 374
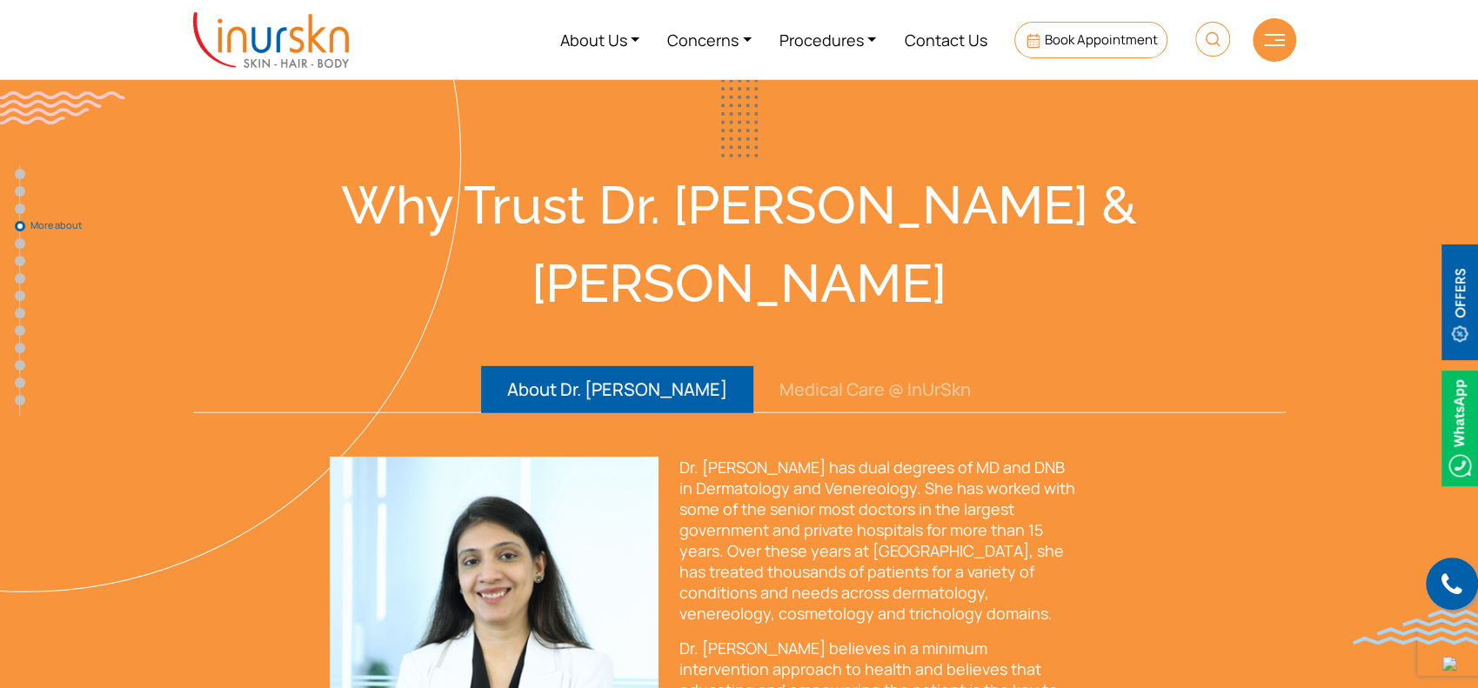
scroll to position [2666, 0]
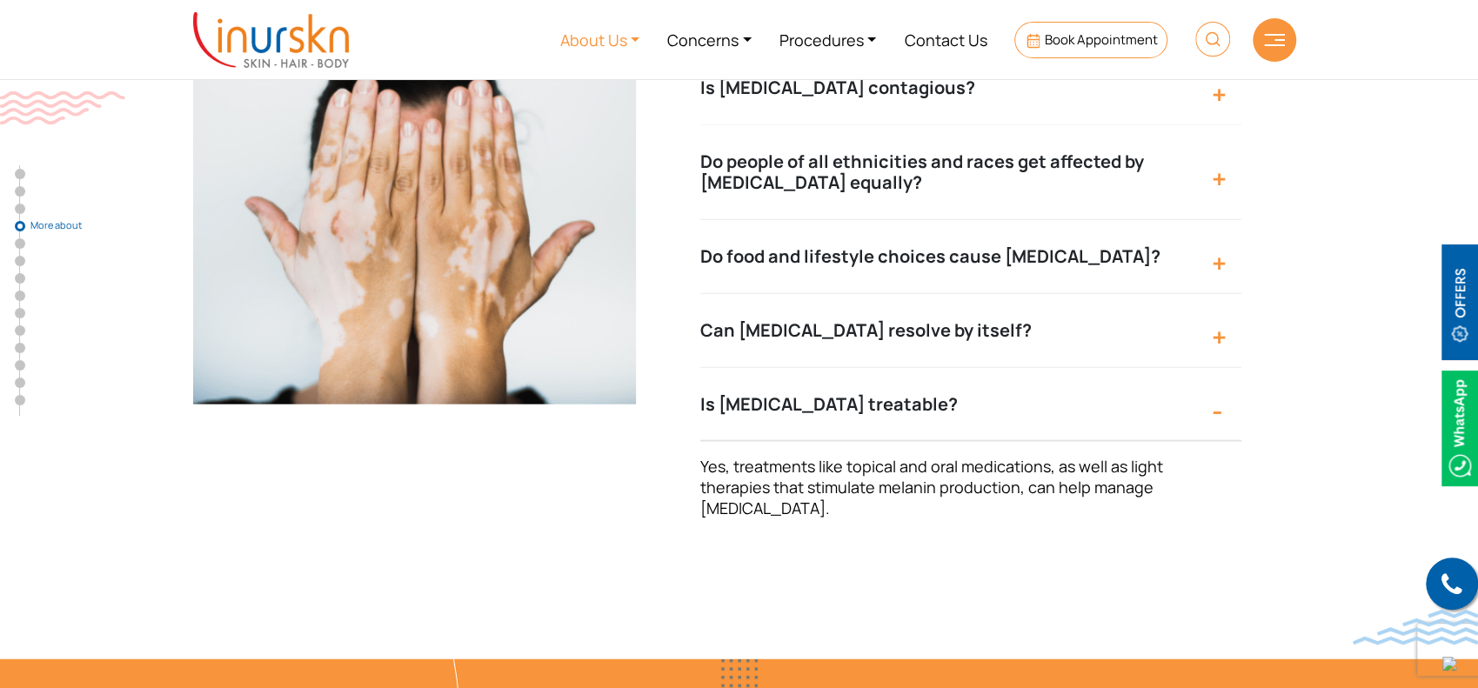
click at [617, 47] on link "About Us" at bounding box center [600, 39] width 108 height 65
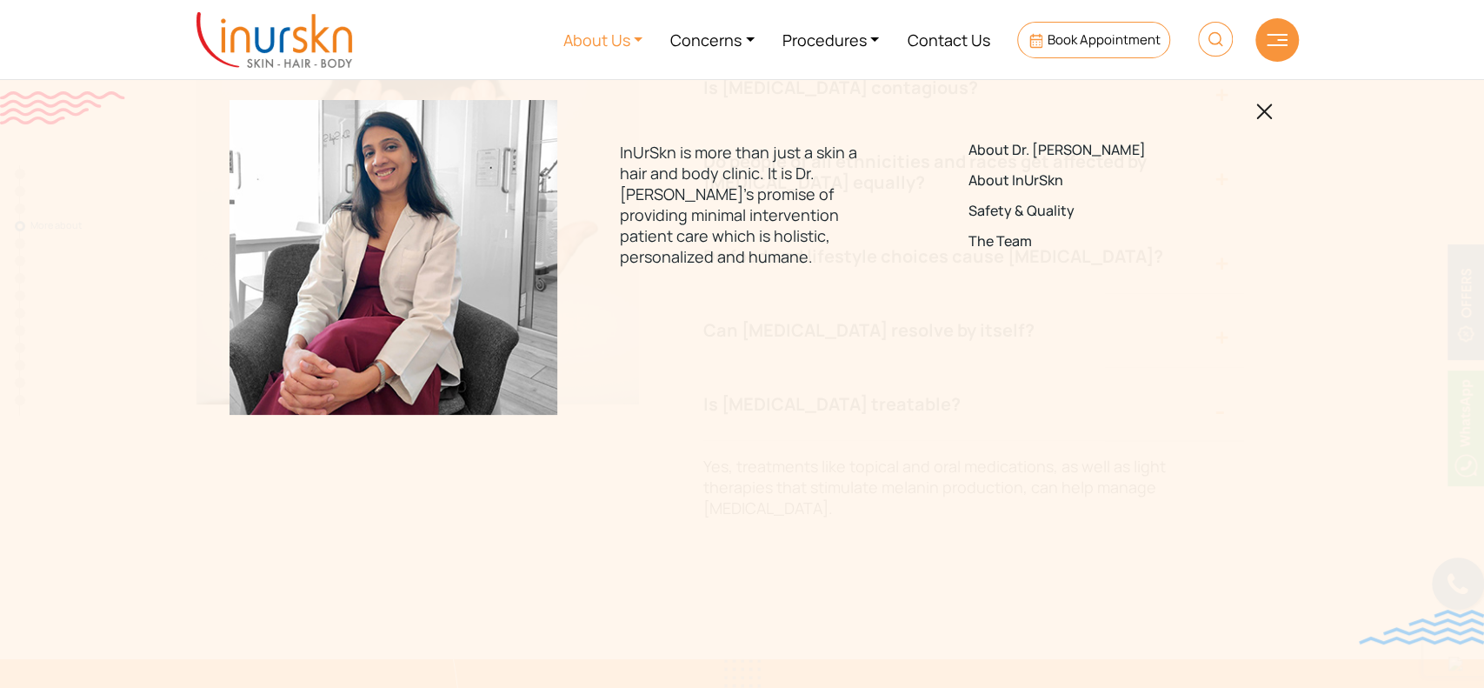
click at [1259, 114] on img at bounding box center [1265, 111] width 17 height 17
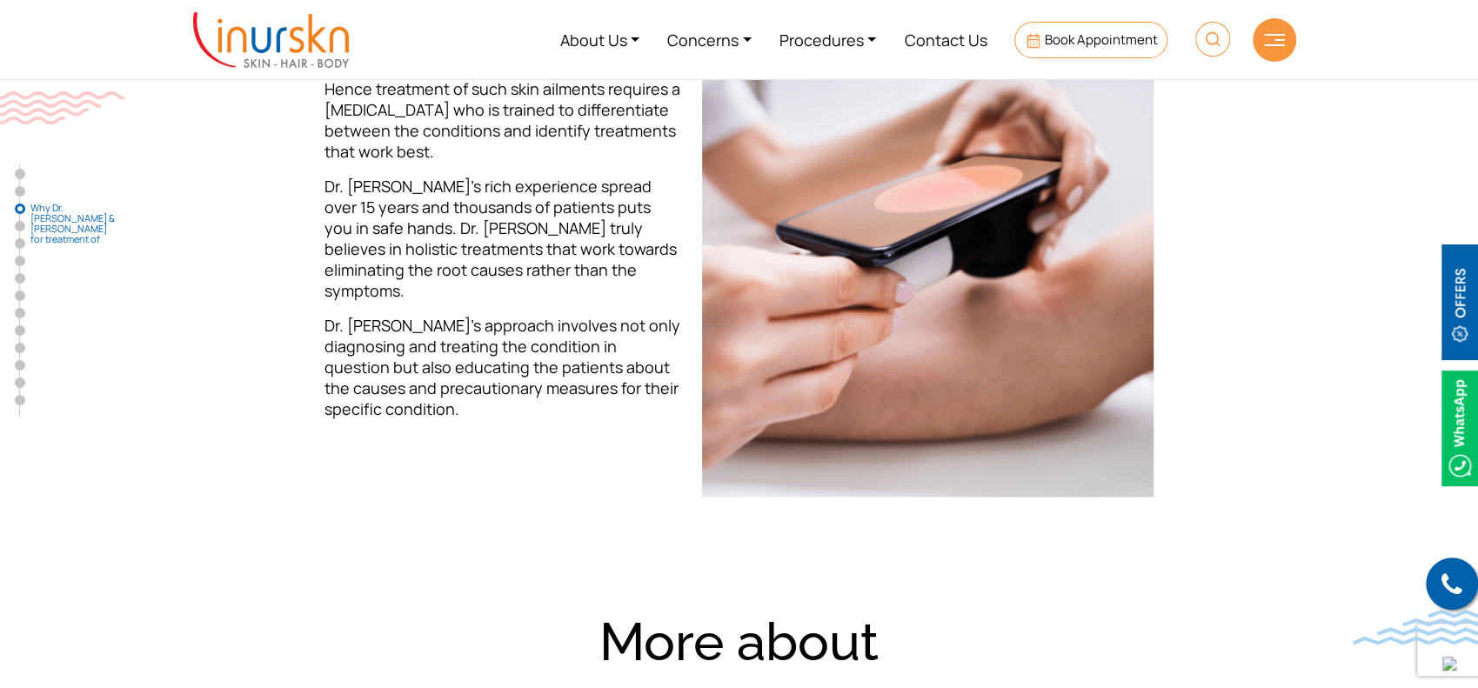
scroll to position [1507, 0]
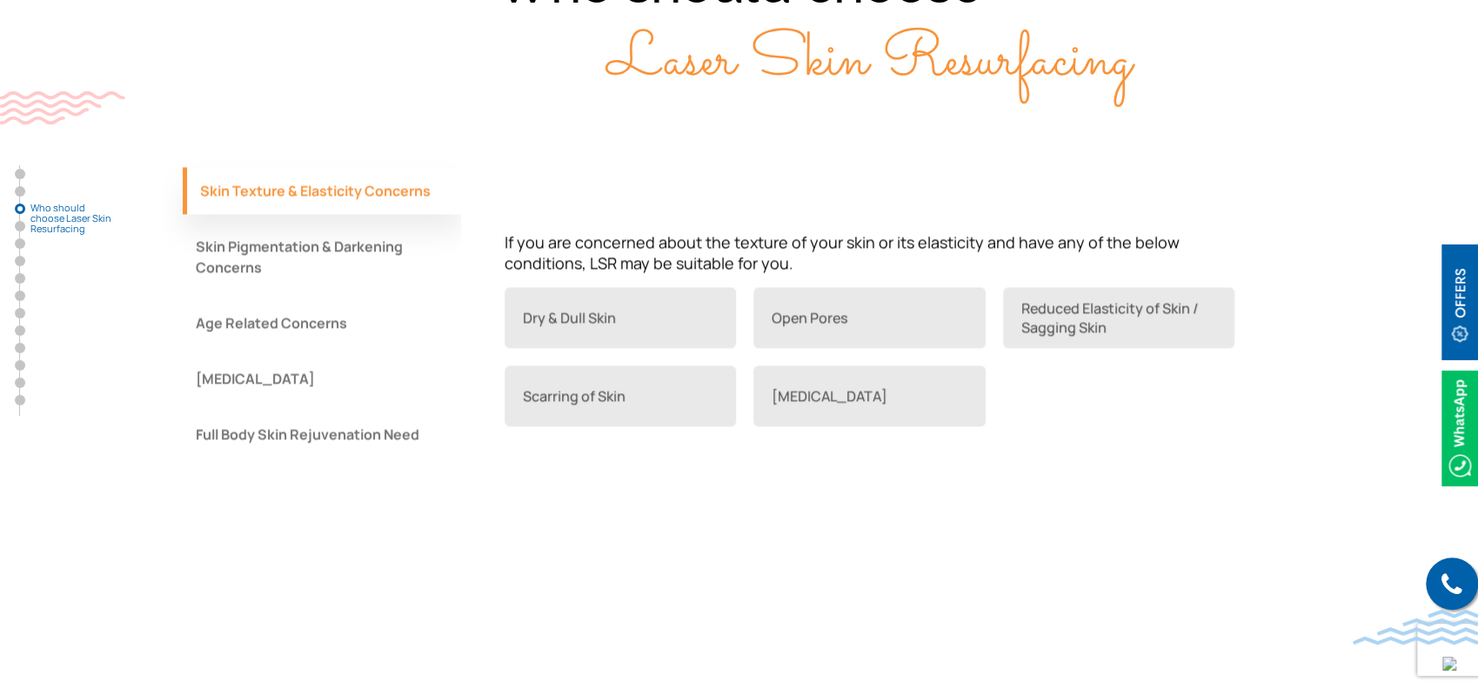
scroll to position [1680, 0]
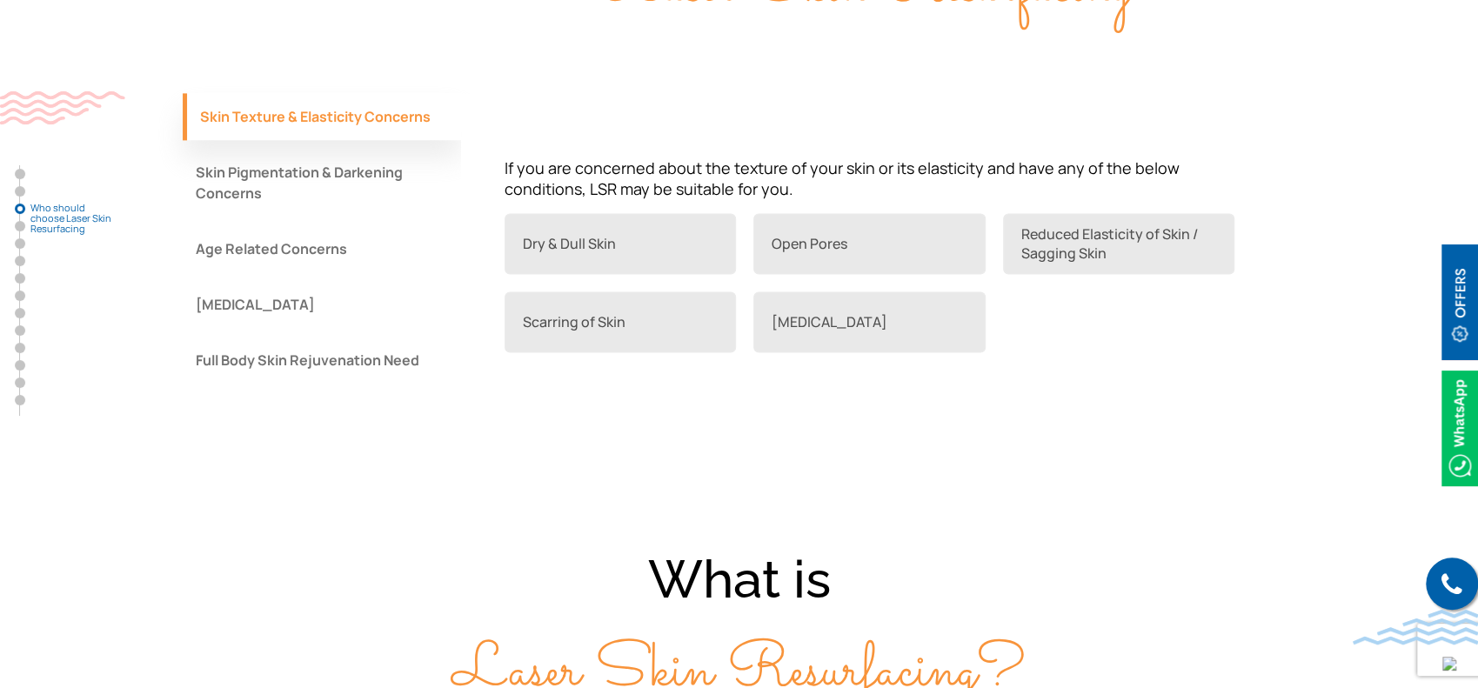
click at [370, 160] on button "Skin Pigmentation & Darkening Concerns" at bounding box center [322, 183] width 278 height 68
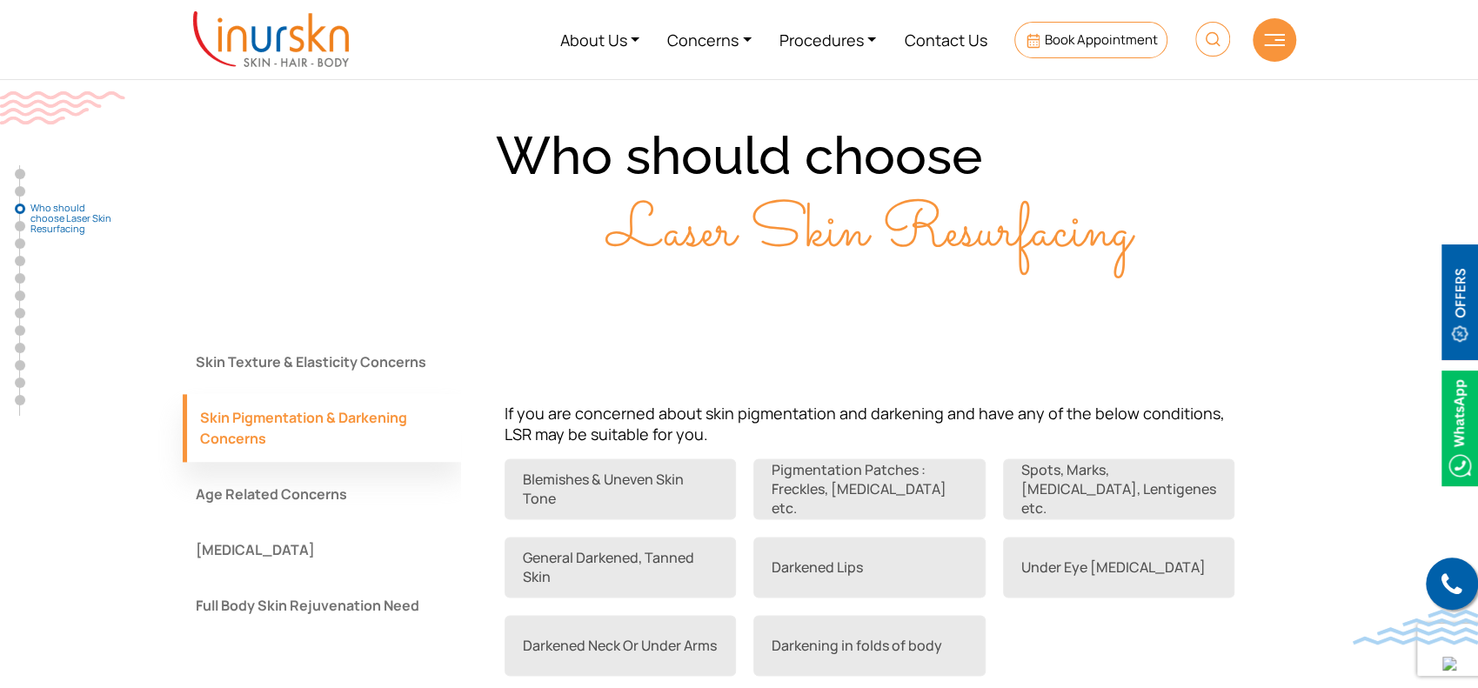
scroll to position [1398, 0]
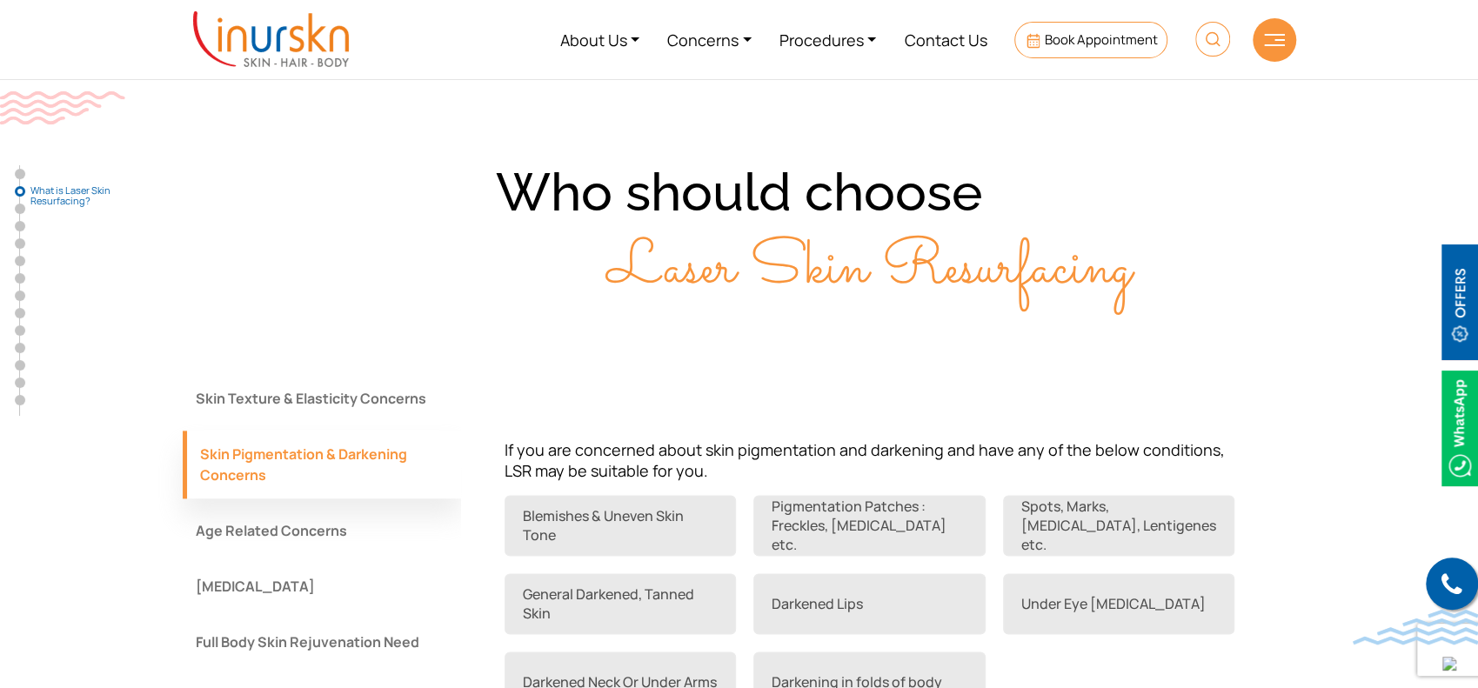
click at [337, 542] on button "Age Related Concerns" at bounding box center [322, 530] width 278 height 47
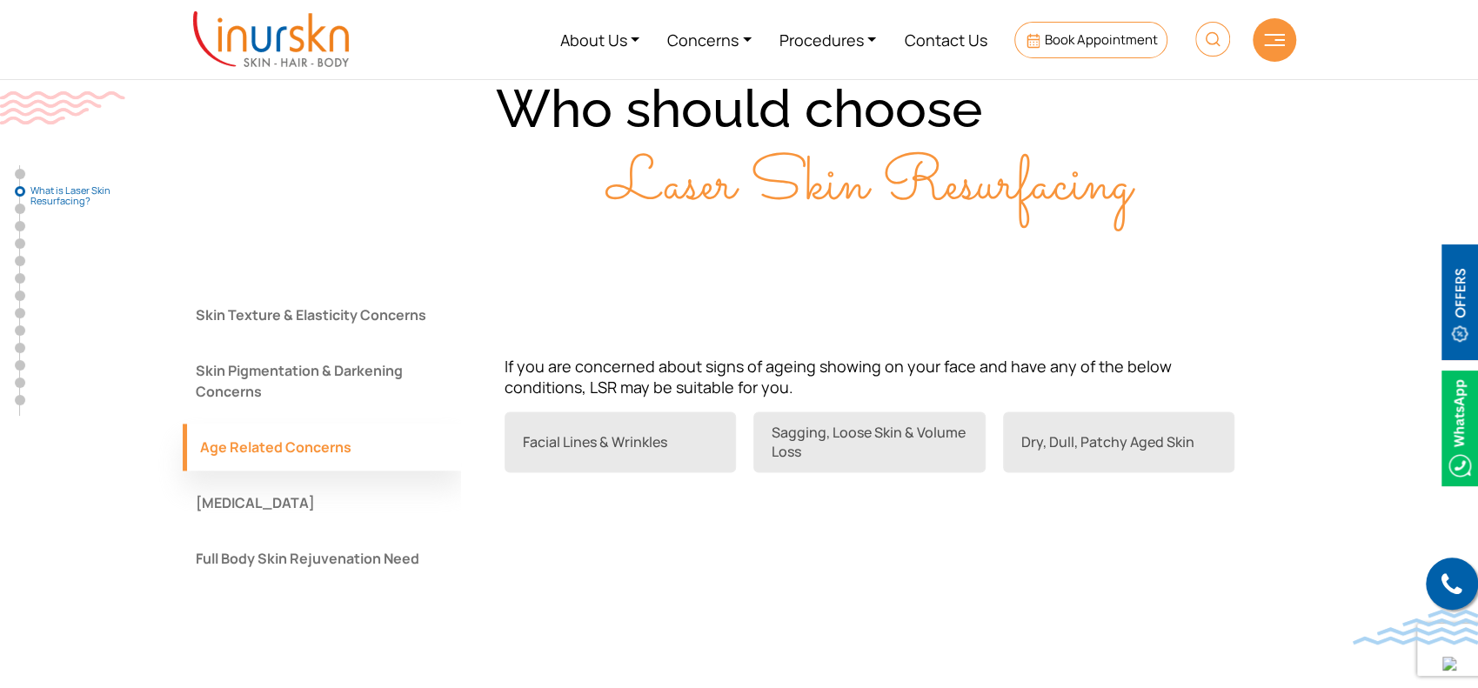
scroll to position [1485, 0]
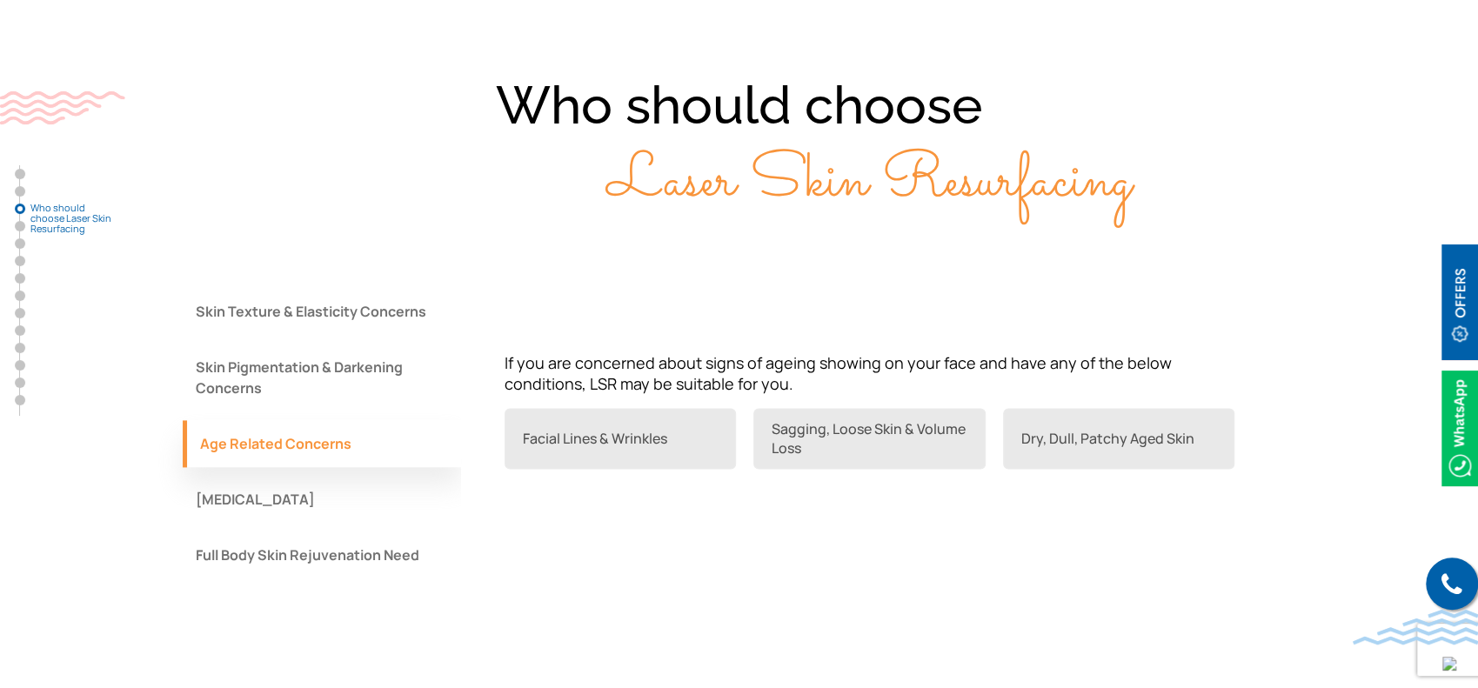
click at [319, 490] on button "Acne Scars" at bounding box center [322, 499] width 278 height 47
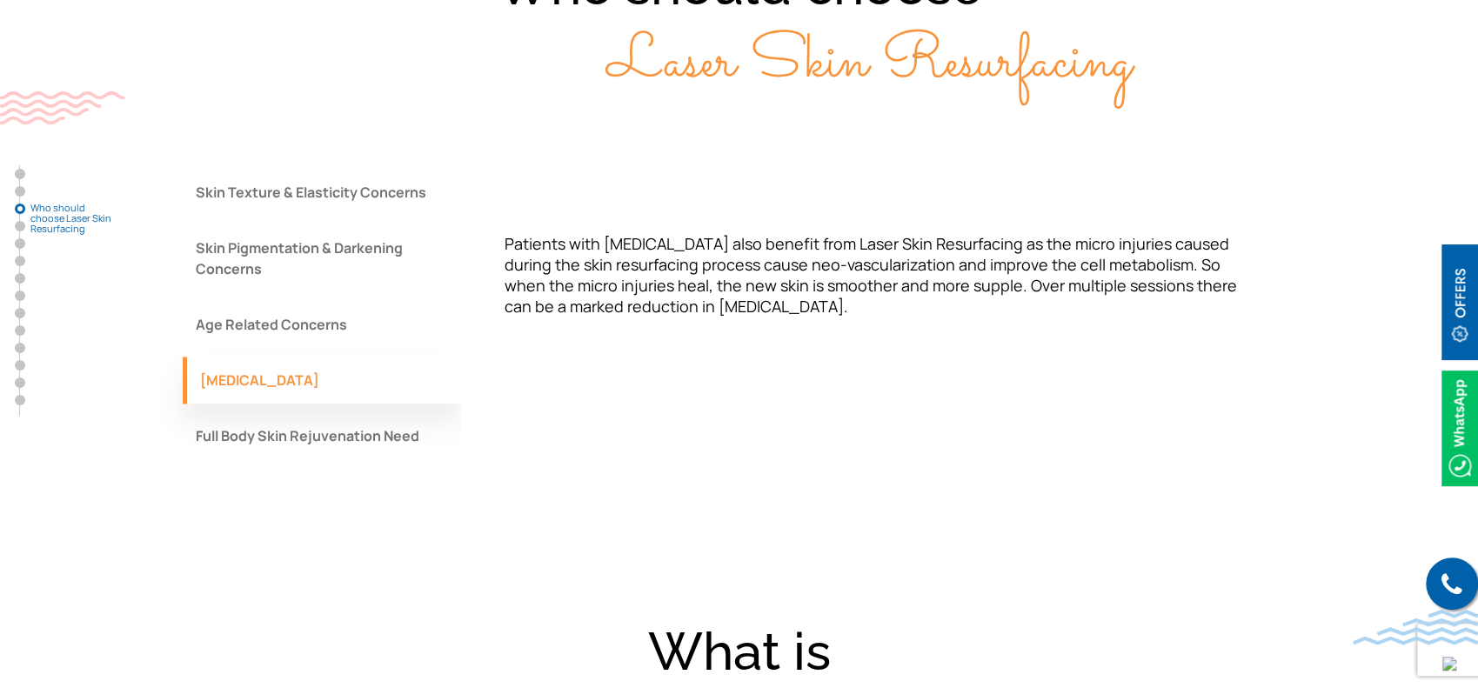
scroll to position [1606, 0]
click at [328, 428] on button "Full Body Skin Rejuvenation Need" at bounding box center [322, 433] width 278 height 47
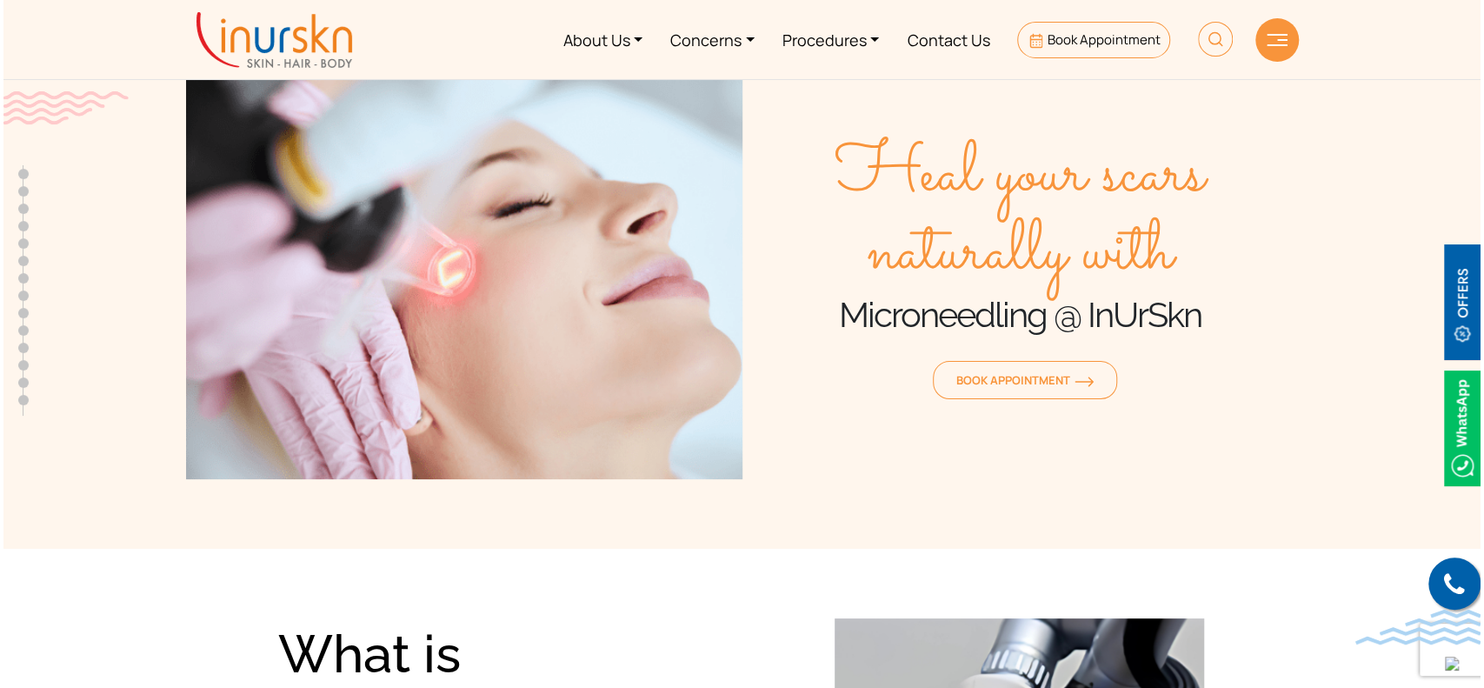
scroll to position [0, 0]
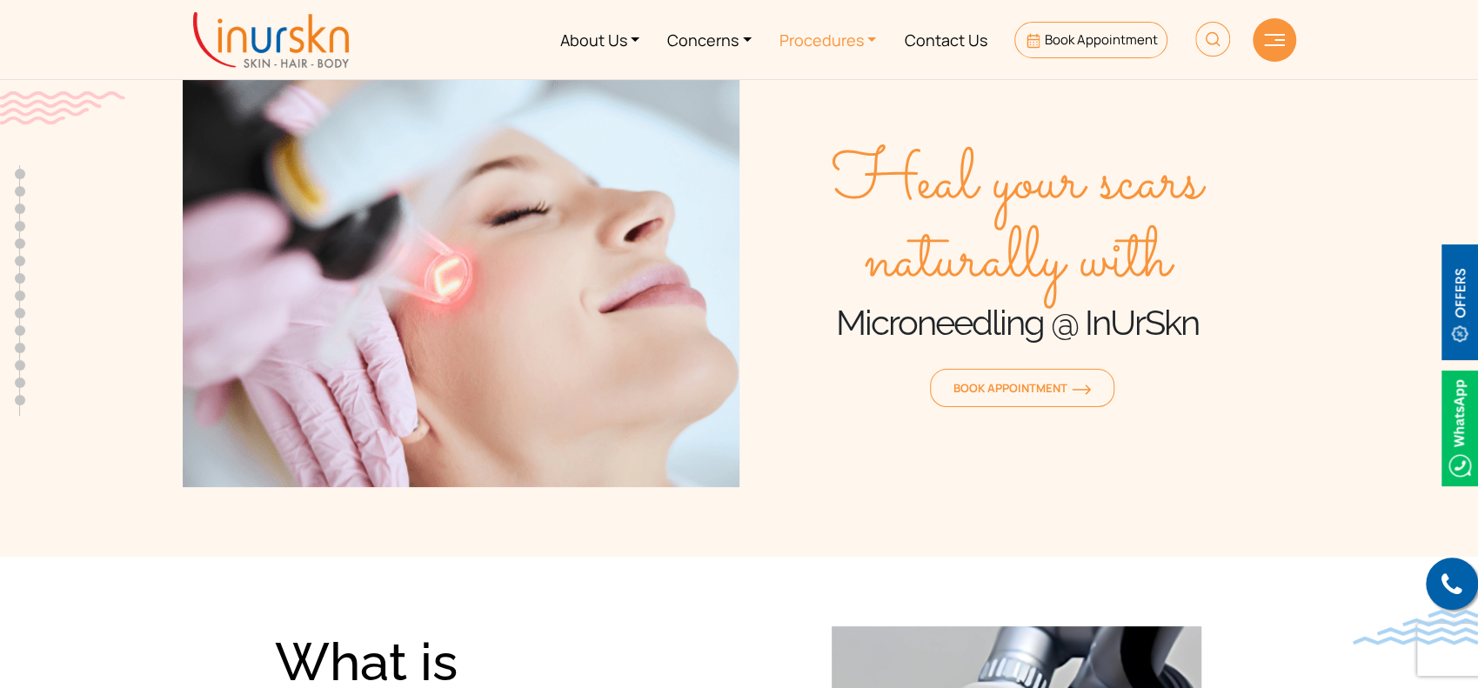
click at [832, 52] on link "Procedures" at bounding box center [827, 39] width 125 height 65
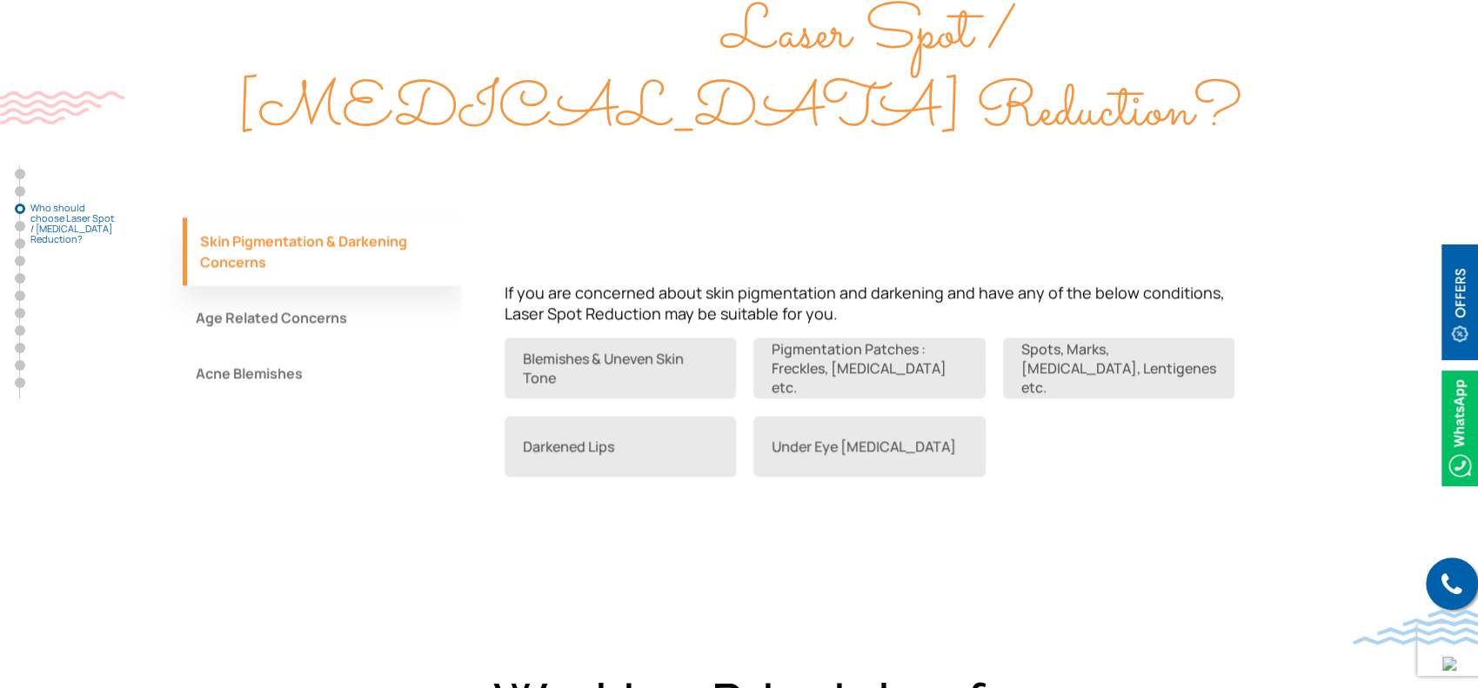
scroll to position [1431, 0]
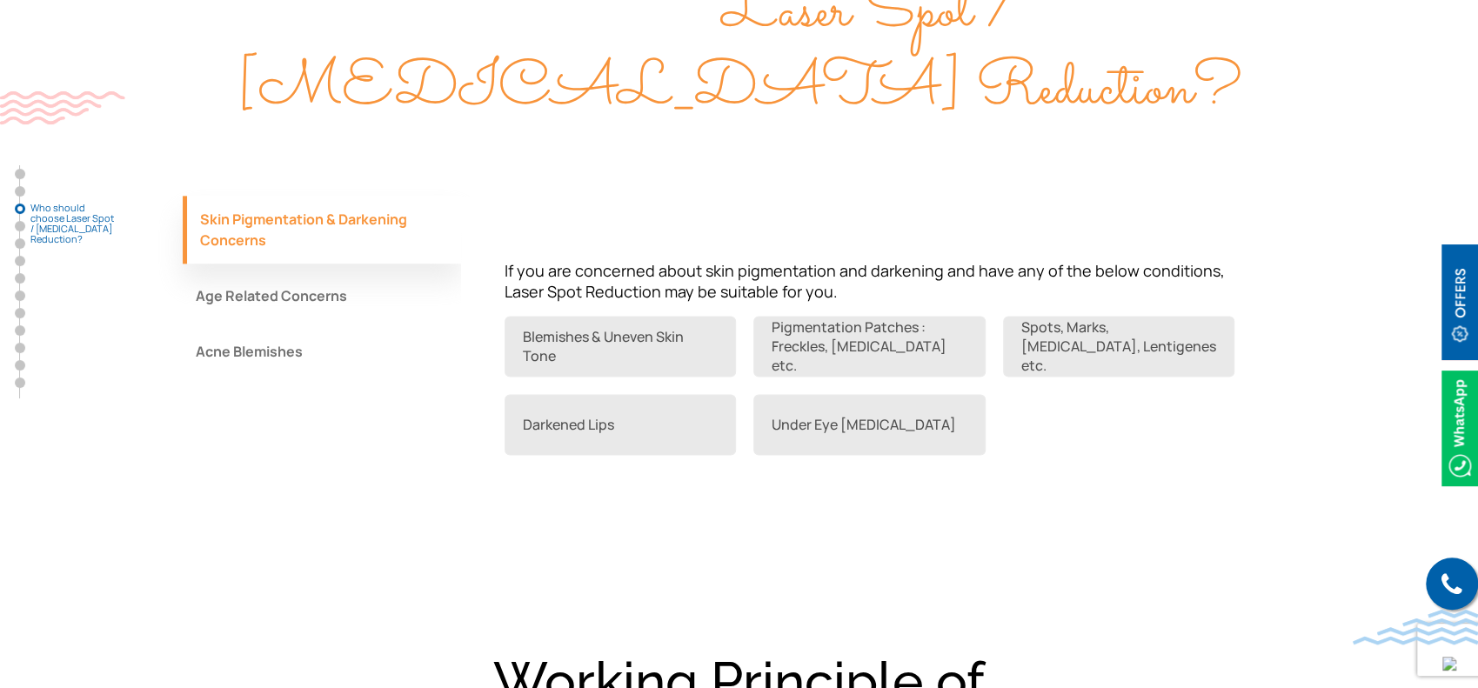
click at [313, 272] on button "Age Related Concerns" at bounding box center [322, 295] width 278 height 47
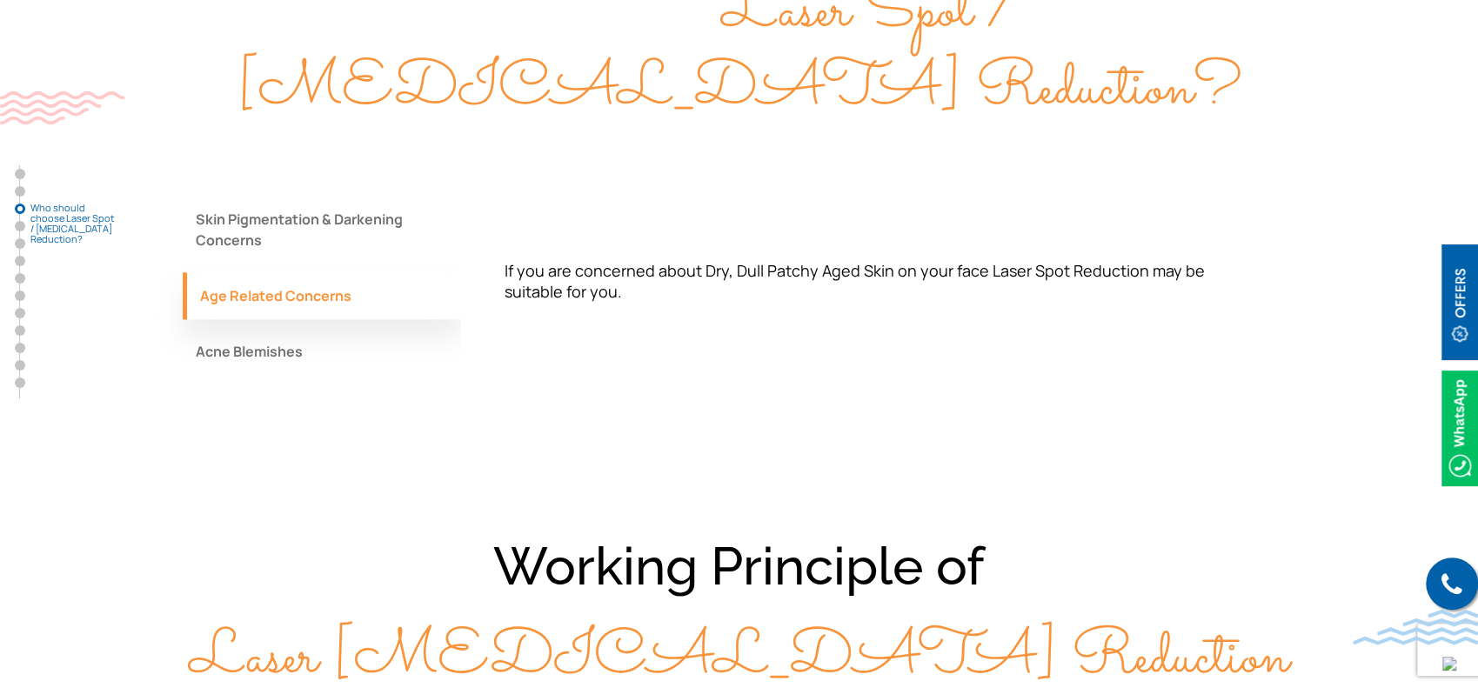
click at [302, 328] on button "Acne Blemishes" at bounding box center [322, 351] width 278 height 47
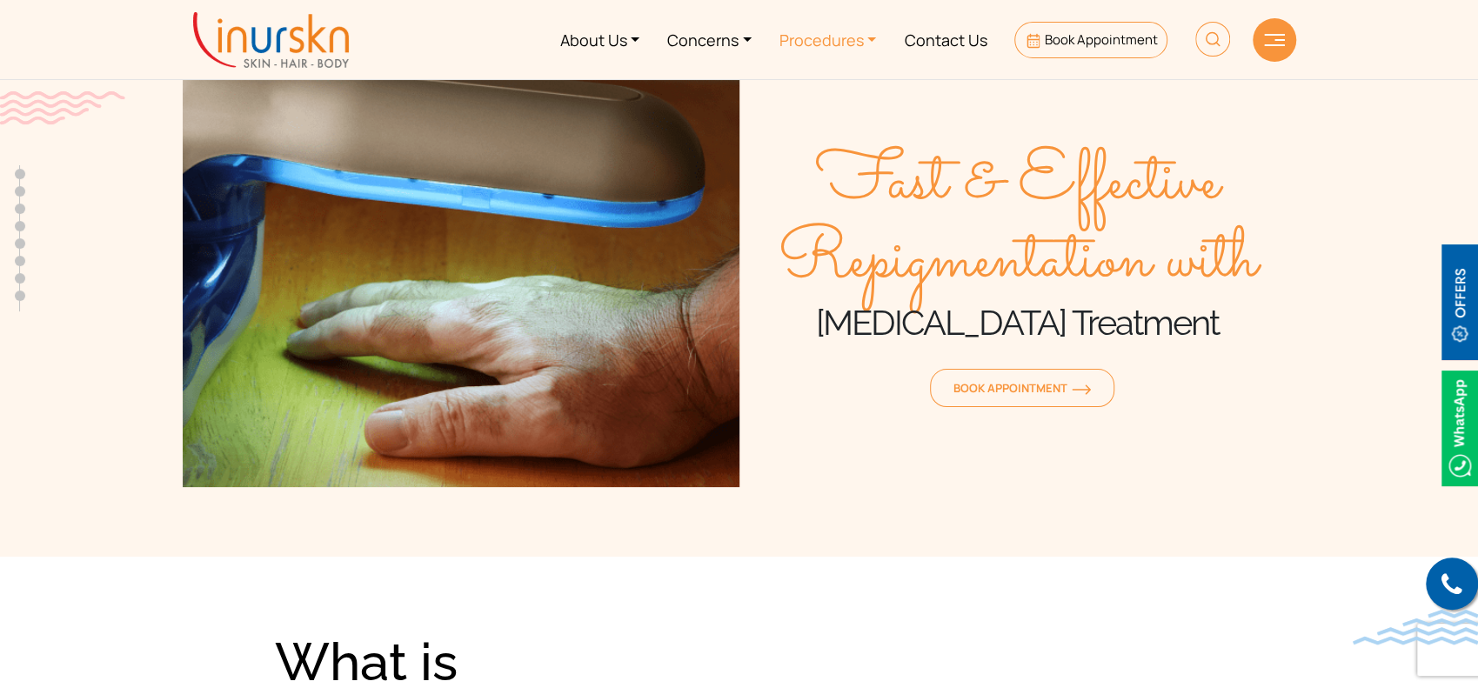
click at [830, 41] on link "Procedures" at bounding box center [827, 39] width 125 height 65
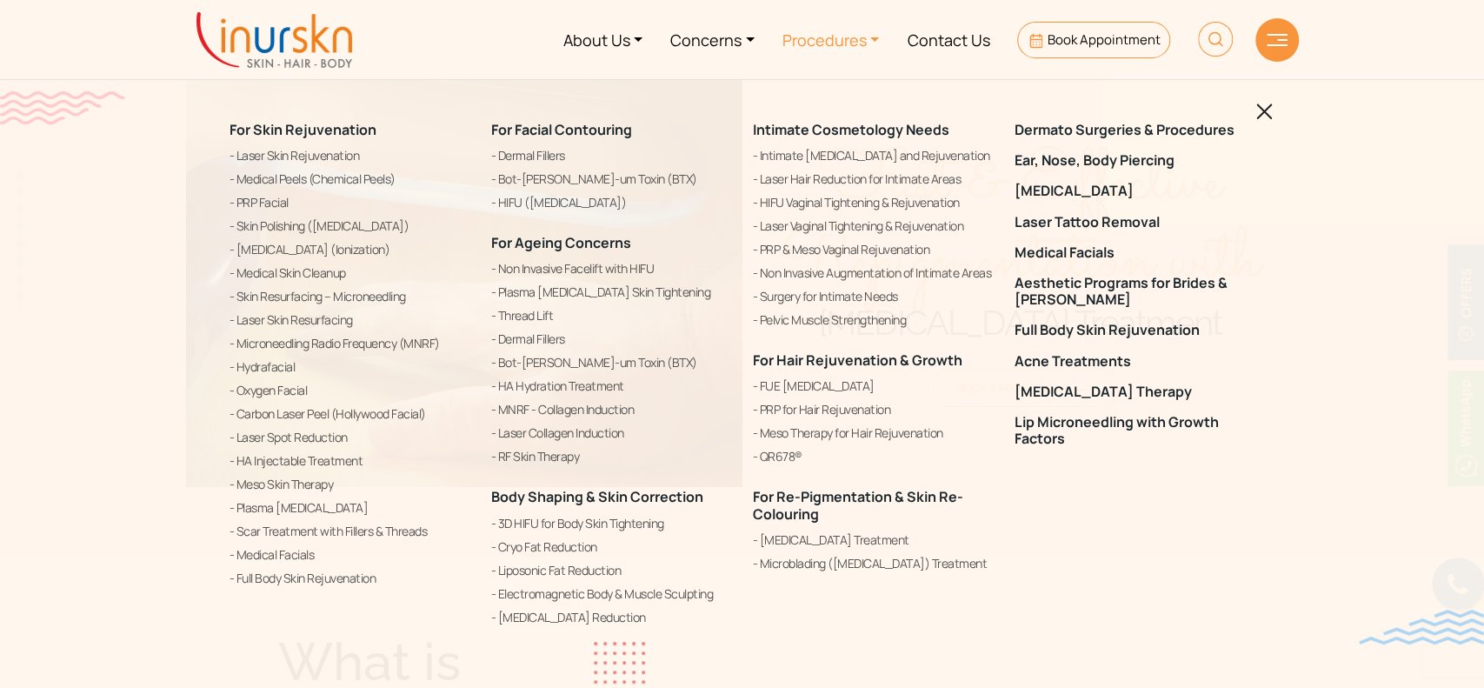
click at [1258, 121] on div "For Skin Rejuvenation Laser Skin Rejuvenation Medical Peels (Chemical Peels) PR…" at bounding box center [742, 375] width 1047 height 550
